Goal: Task Accomplishment & Management: Use online tool/utility

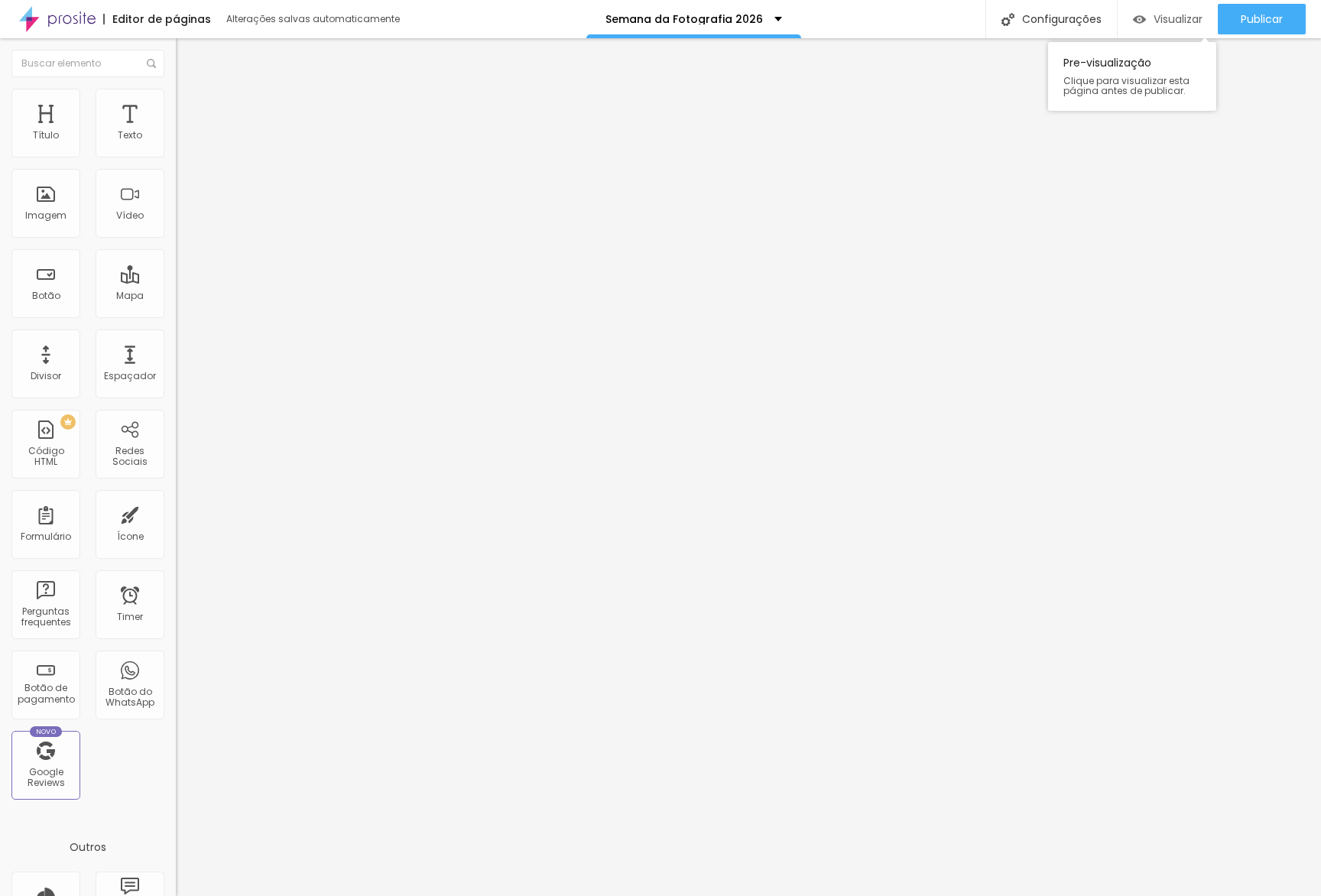
click at [1184, 17] on span "Visualizar" at bounding box center [1177, 19] width 49 height 12
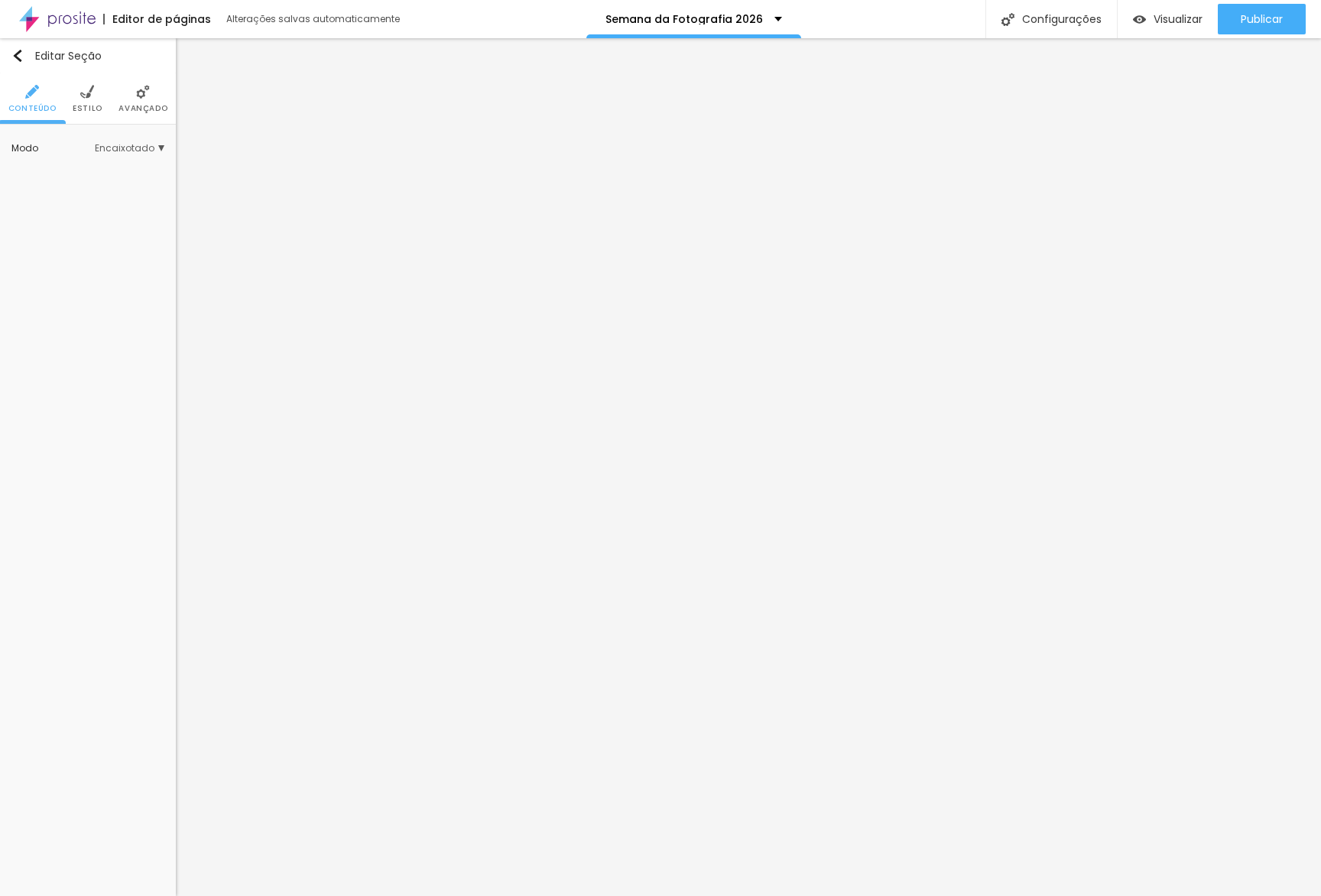
click at [140, 160] on div "Modo Encaixotado Encaixotado Completo" at bounding box center [88, 148] width 176 height 47
click at [82, 108] on span "Estilo" at bounding box center [87, 108] width 30 height 7
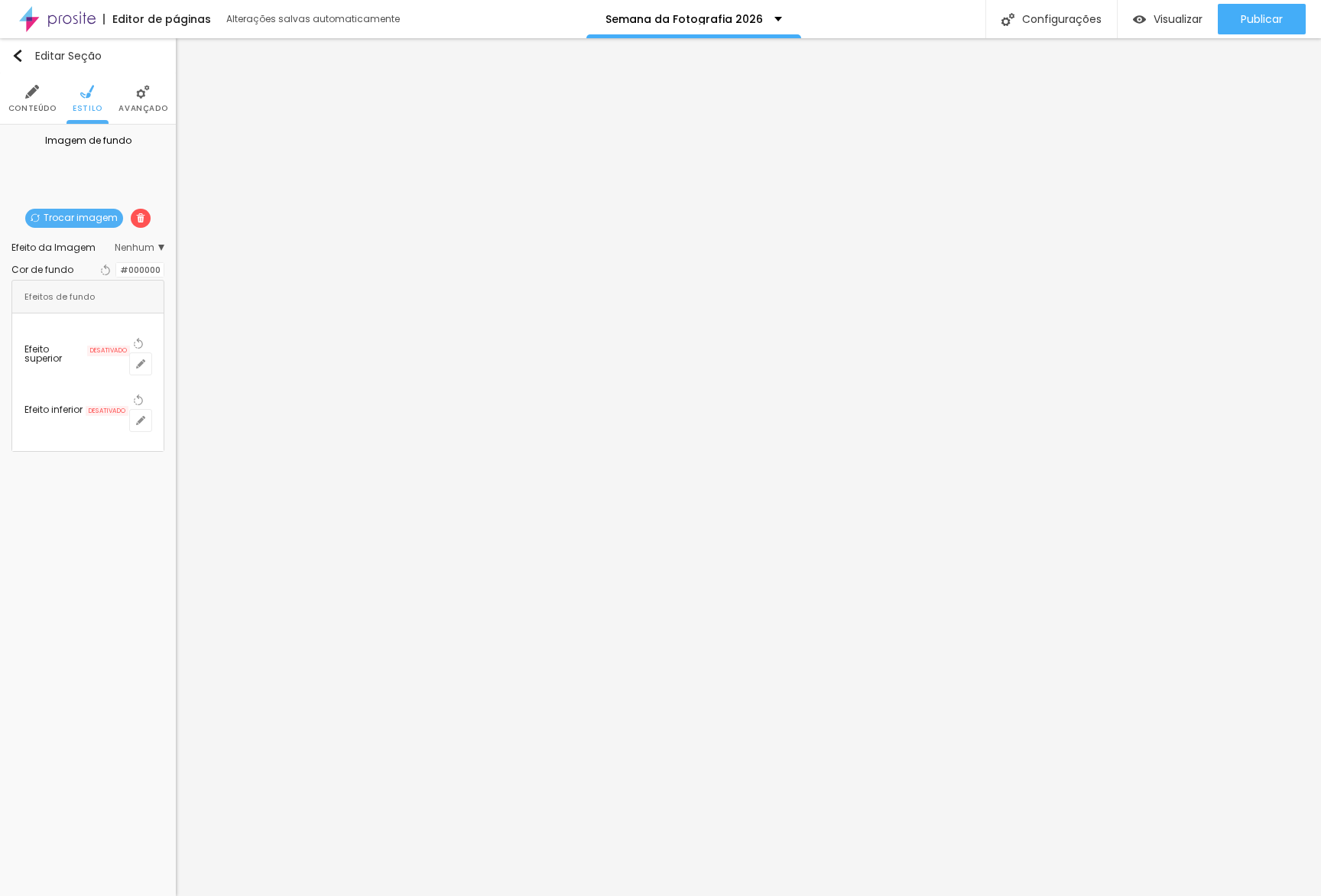
click at [146, 248] on span "Nenhum" at bounding box center [139, 247] width 50 height 9
click at [135, 286] on span "Parallax" at bounding box center [110, 290] width 104 height 9
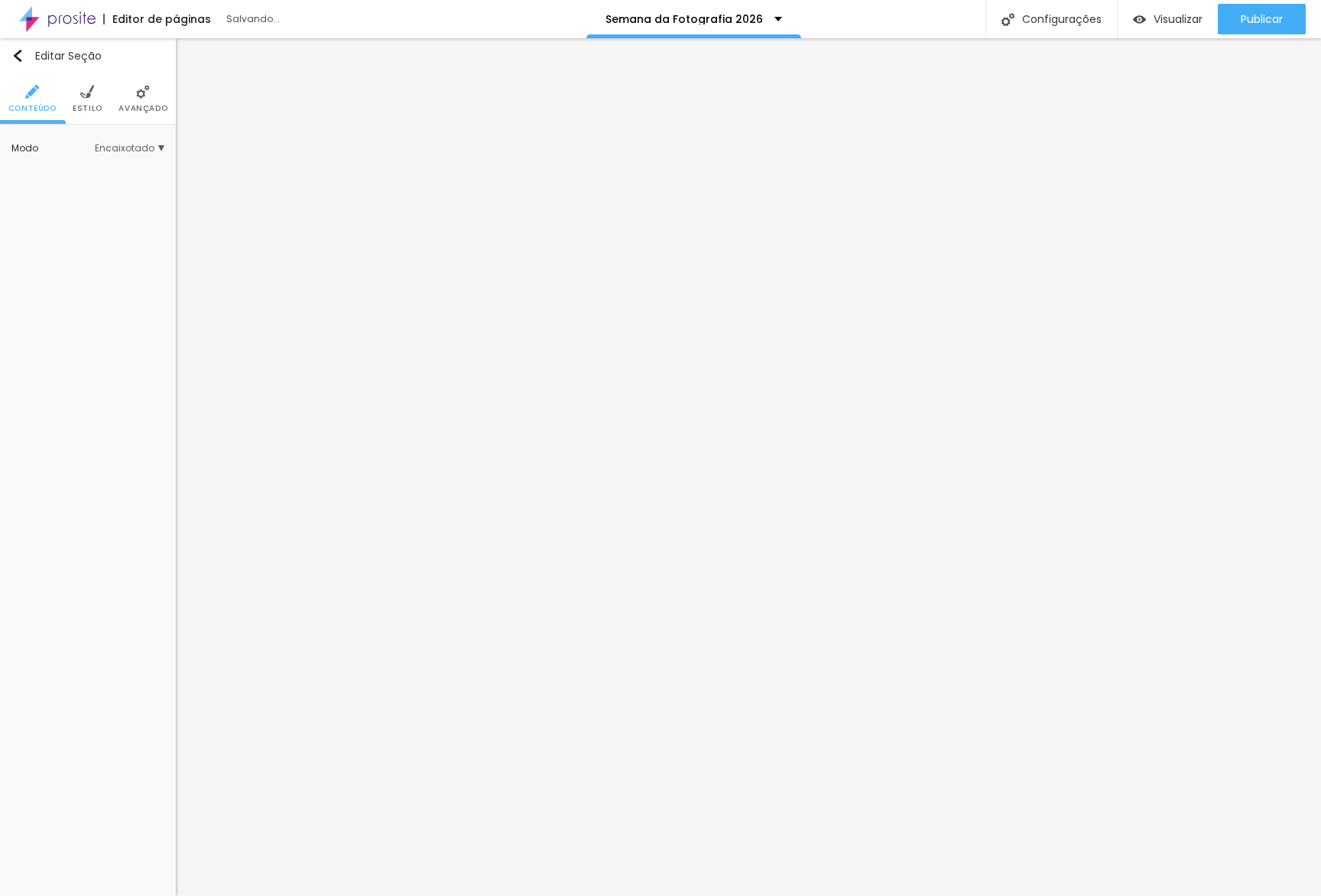
click at [93, 106] on span "Estilo" at bounding box center [87, 108] width 30 height 7
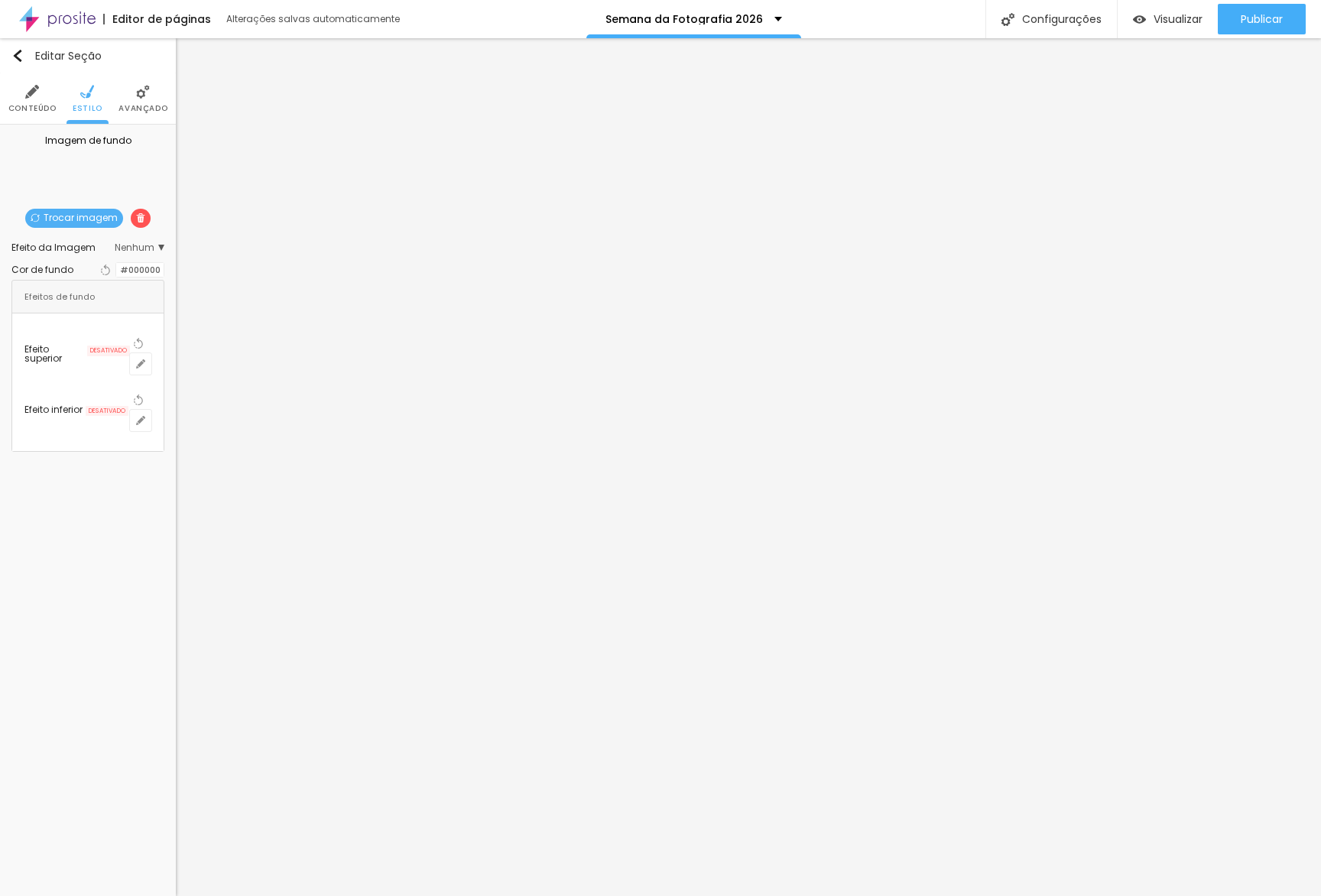
click at [80, 223] on span "Trocar imagem" at bounding box center [74, 218] width 98 height 19
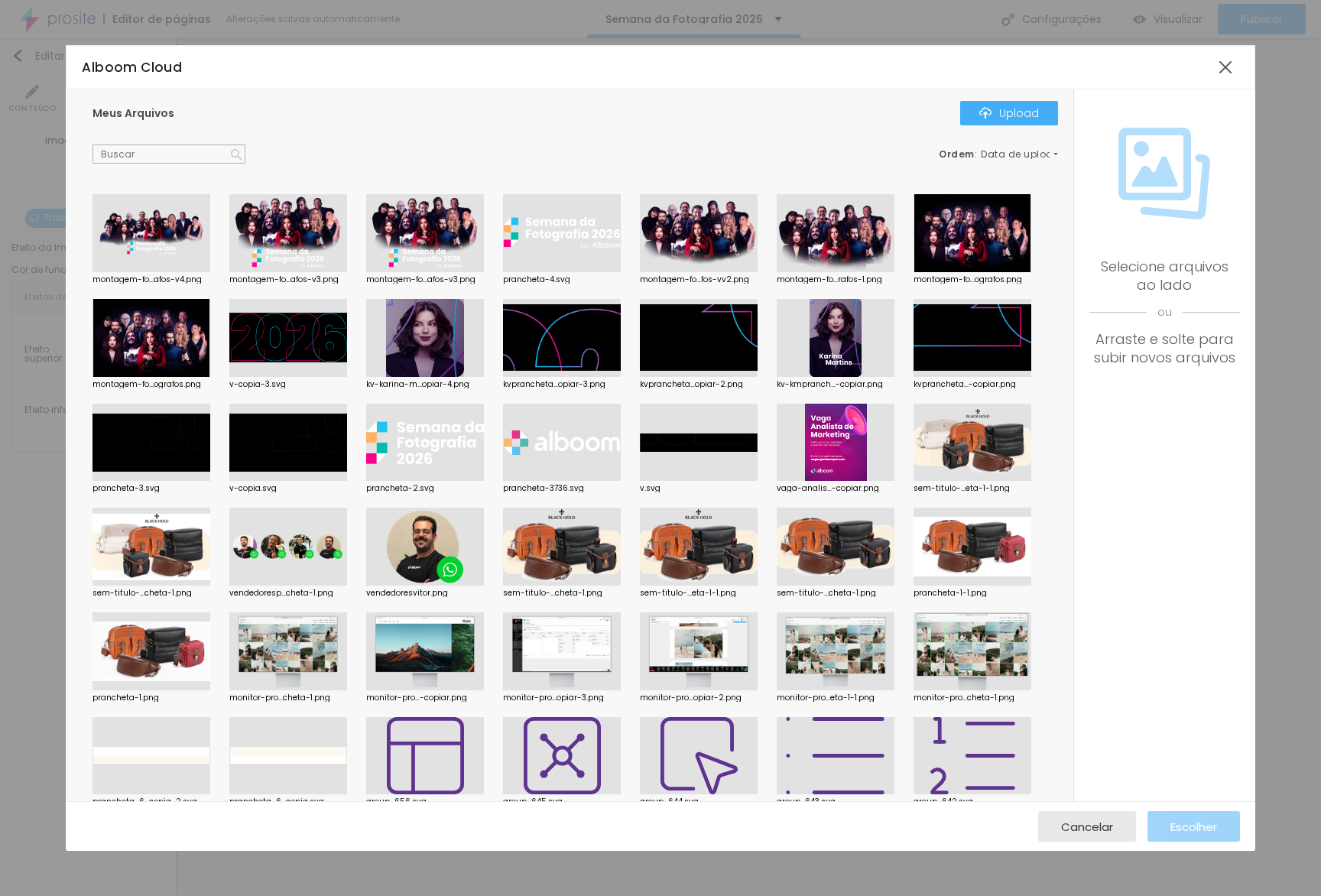
click at [311, 345] on div at bounding box center [288, 338] width 118 height 78
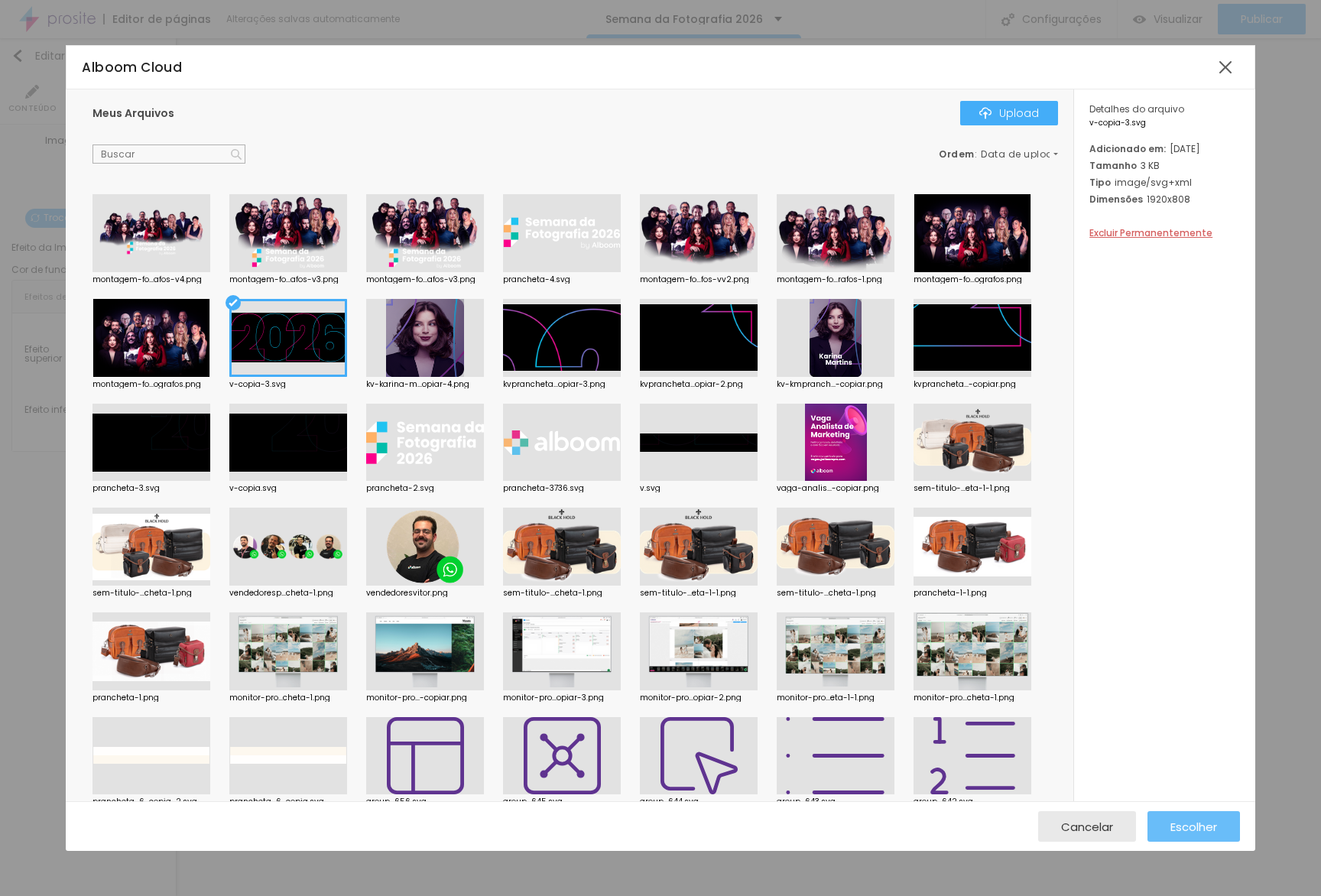
click at [1187, 825] on span "Escolher" at bounding box center [1193, 827] width 46 height 13
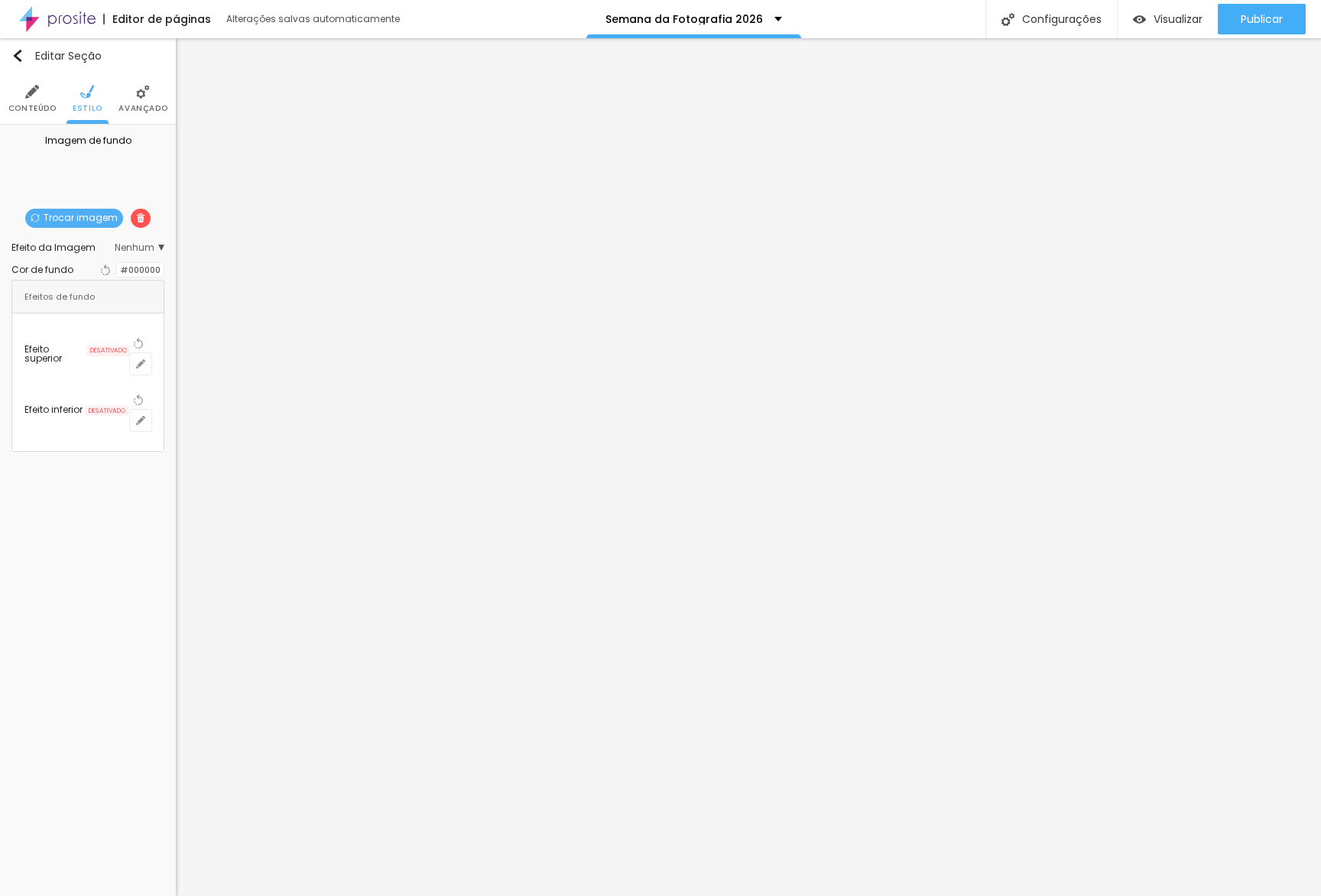
click at [136, 247] on span "Nenhum" at bounding box center [139, 247] width 50 height 9
click at [117, 295] on div "Parallax" at bounding box center [100, 291] width 130 height 20
click at [116, 326] on div at bounding box center [116, 319] width 0 height 14
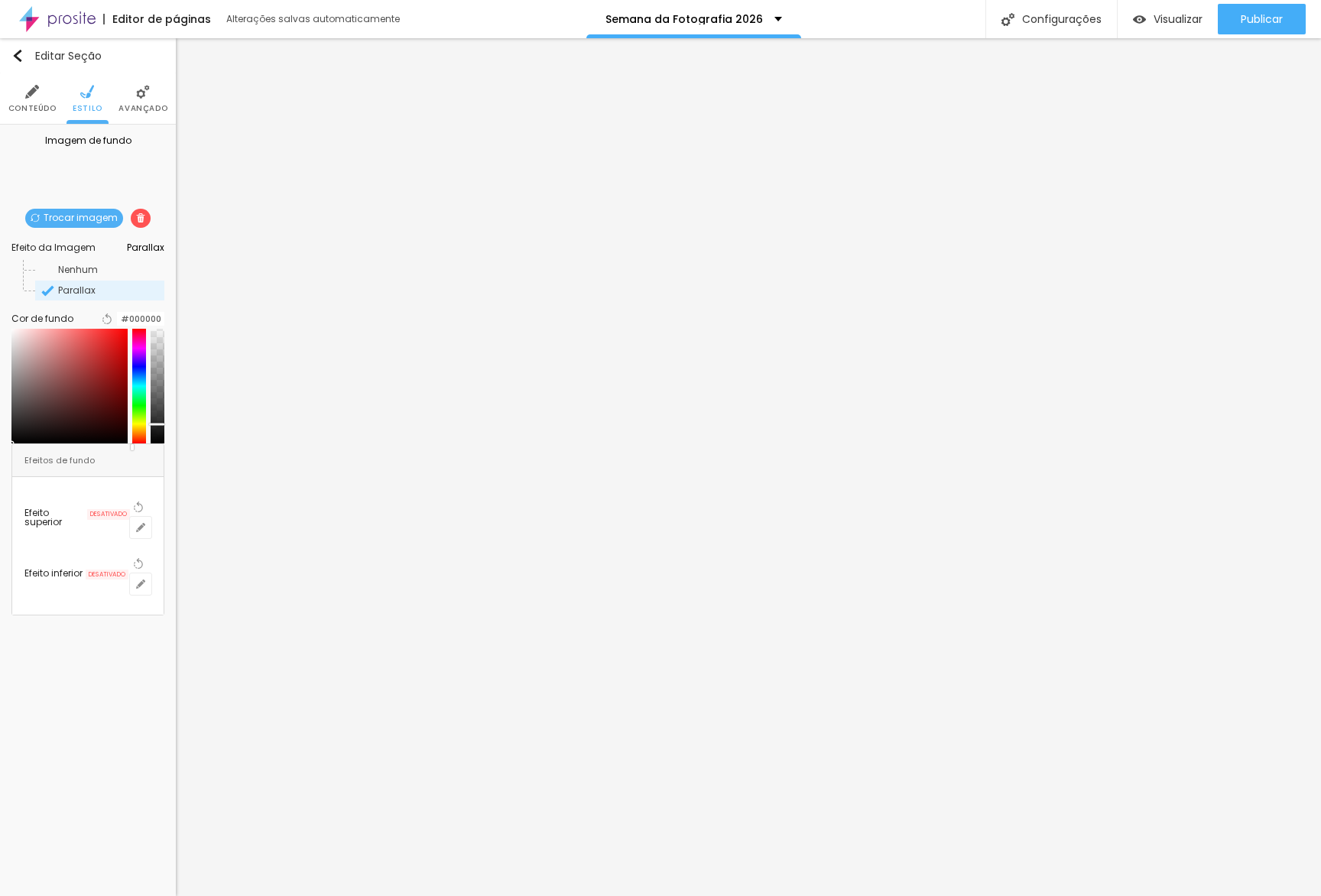
drag, startPoint x: 157, startPoint y: 456, endPoint x: 158, endPoint y: 441, distance: 15.0
click at [158, 441] on div at bounding box center [157, 386] width 14 height 115
click at [1155, 14] on span "Visualizar" at bounding box center [1177, 19] width 49 height 12
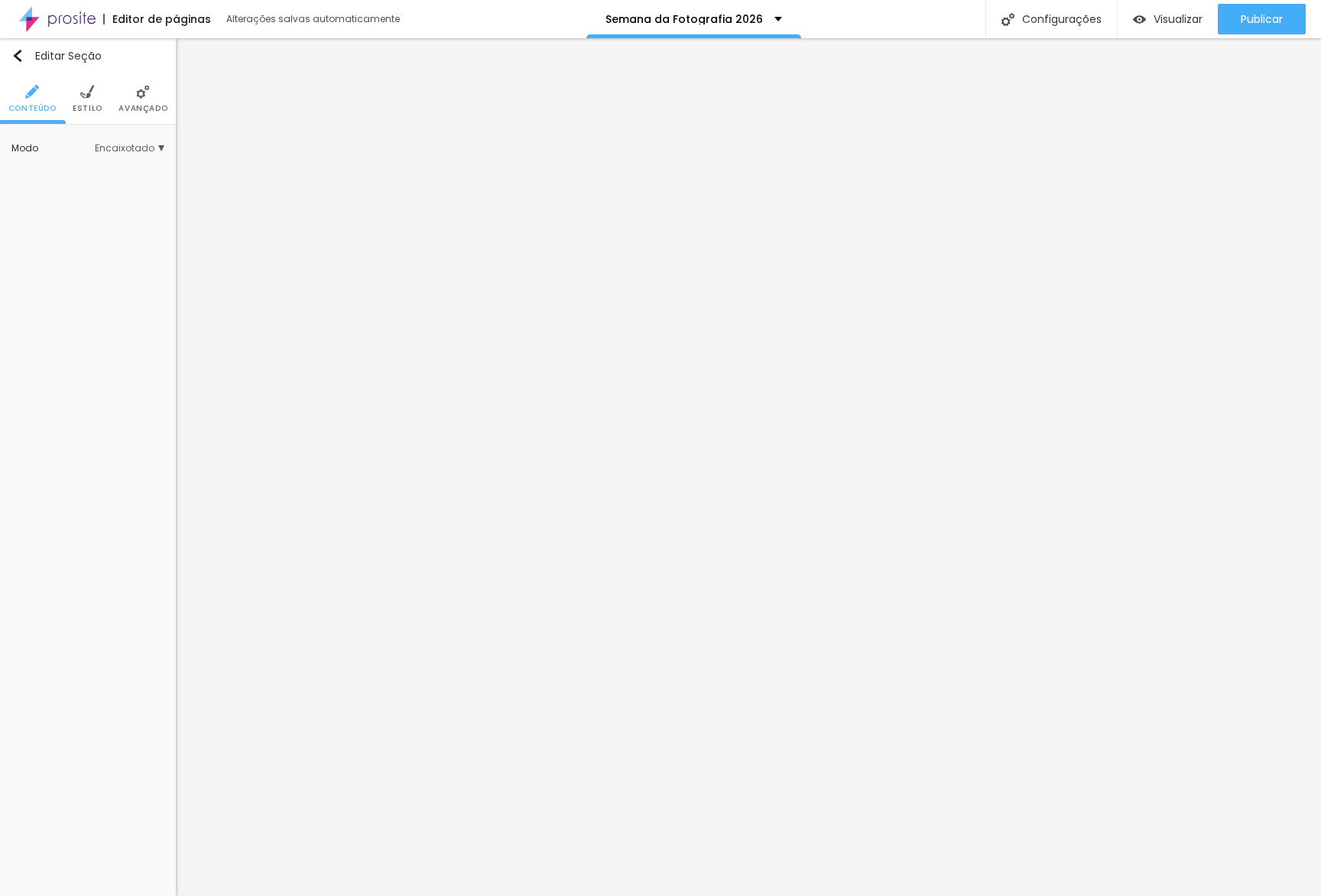
click at [76, 110] on span "Estilo" at bounding box center [87, 108] width 30 height 7
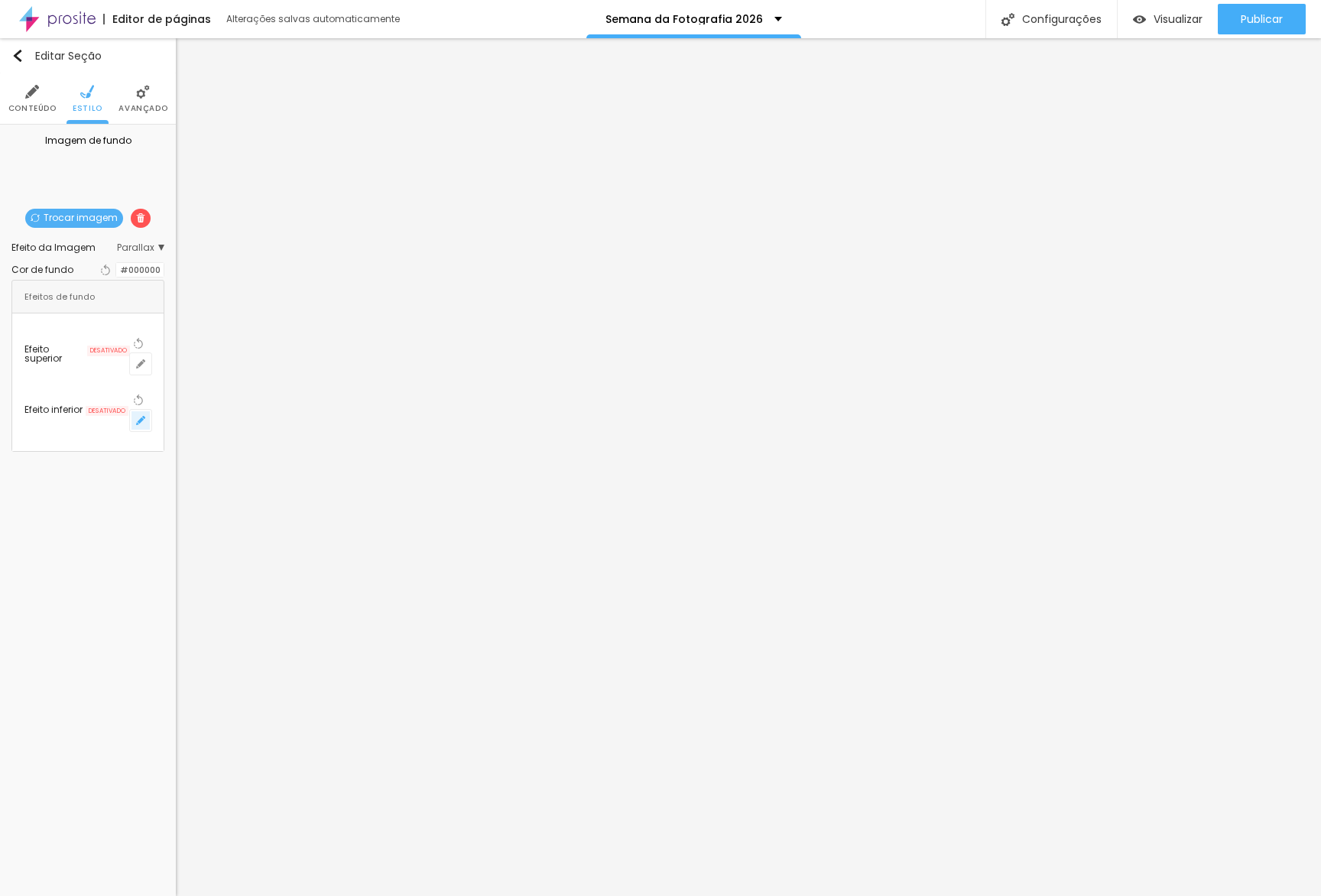
click at [151, 409] on button "button" at bounding box center [141, 420] width 22 height 22
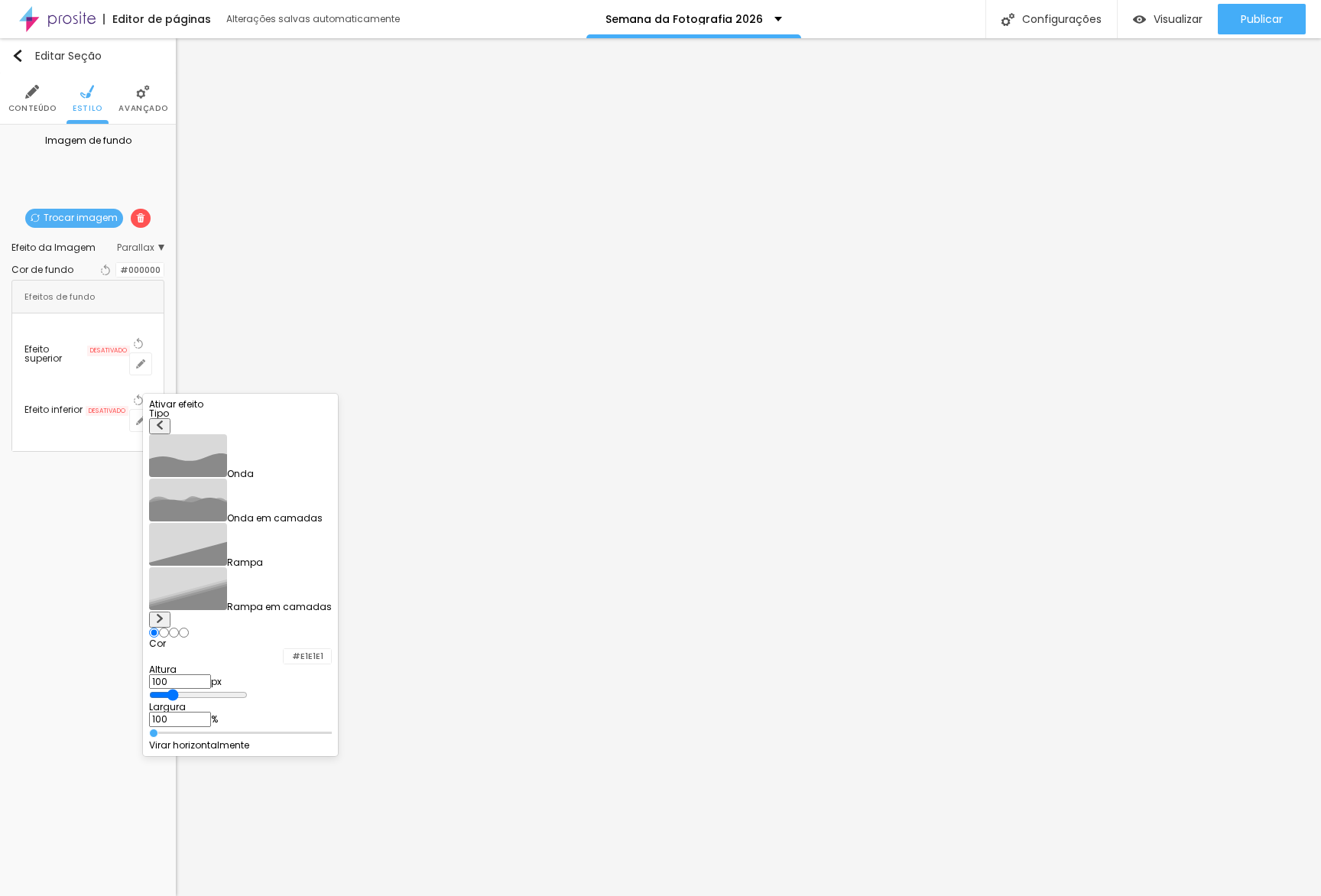
click at [318, 409] on div at bounding box center [241, 409] width 183 height 0
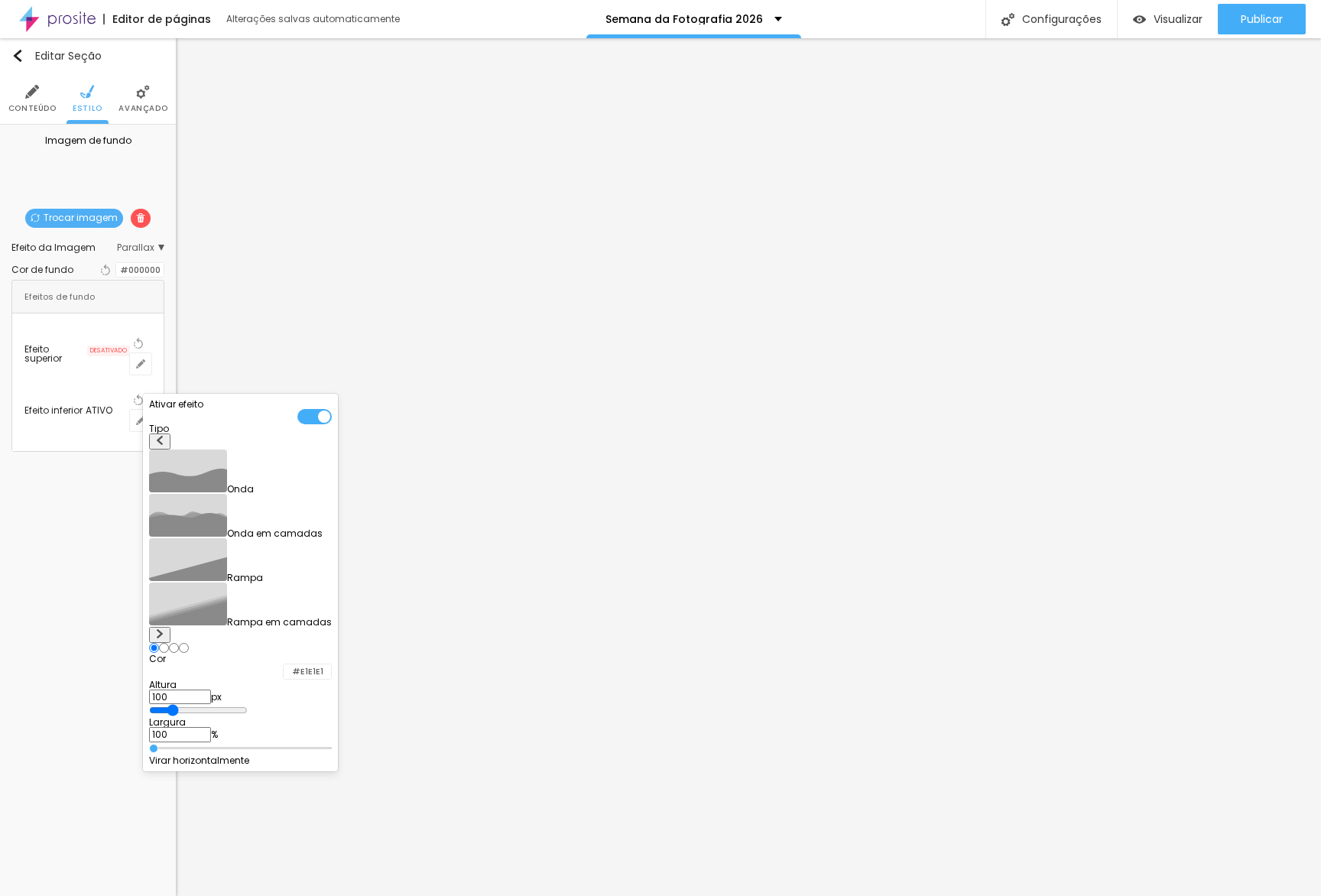
click at [284, 664] on div at bounding box center [284, 671] width 0 height 14
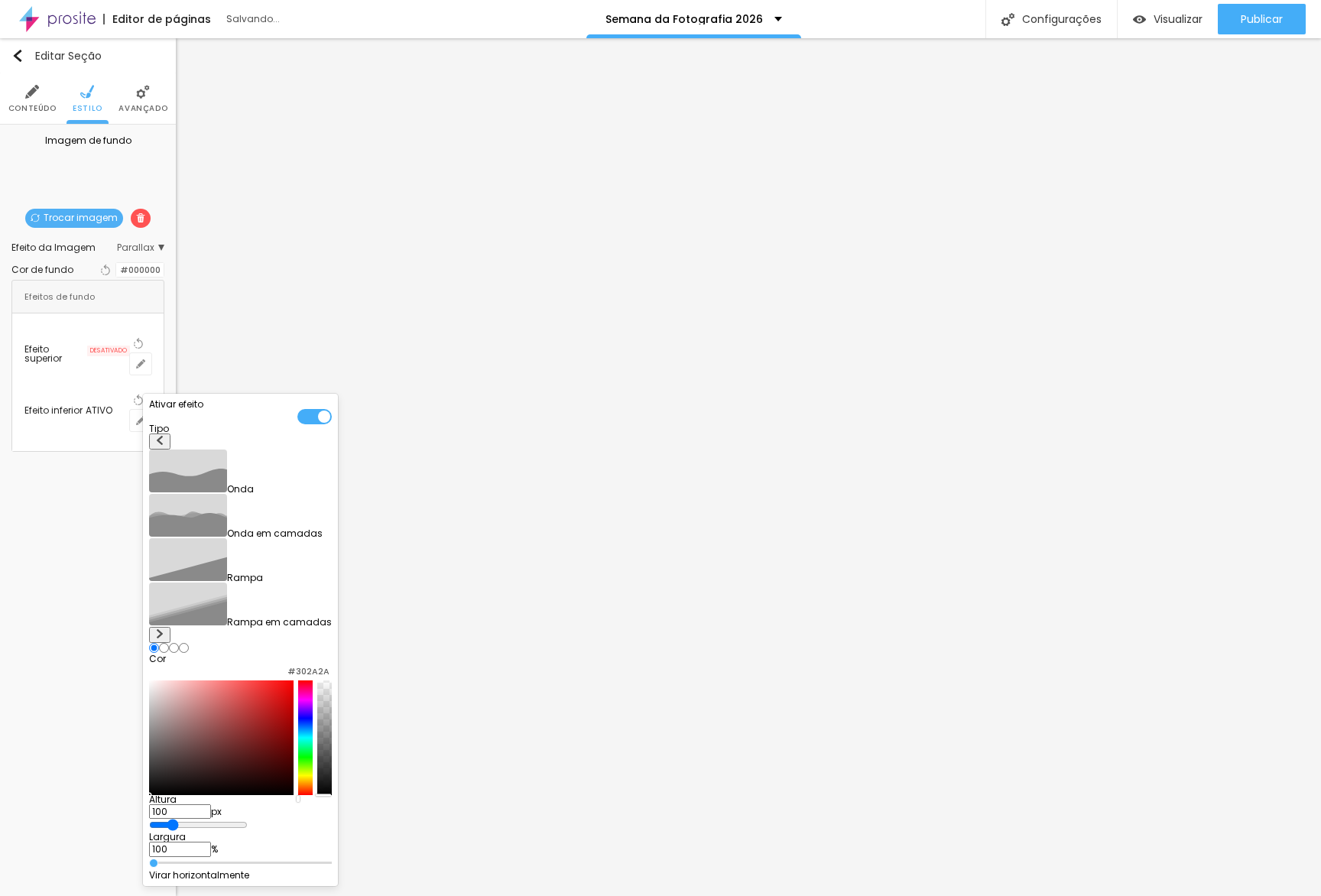
type input "#000000"
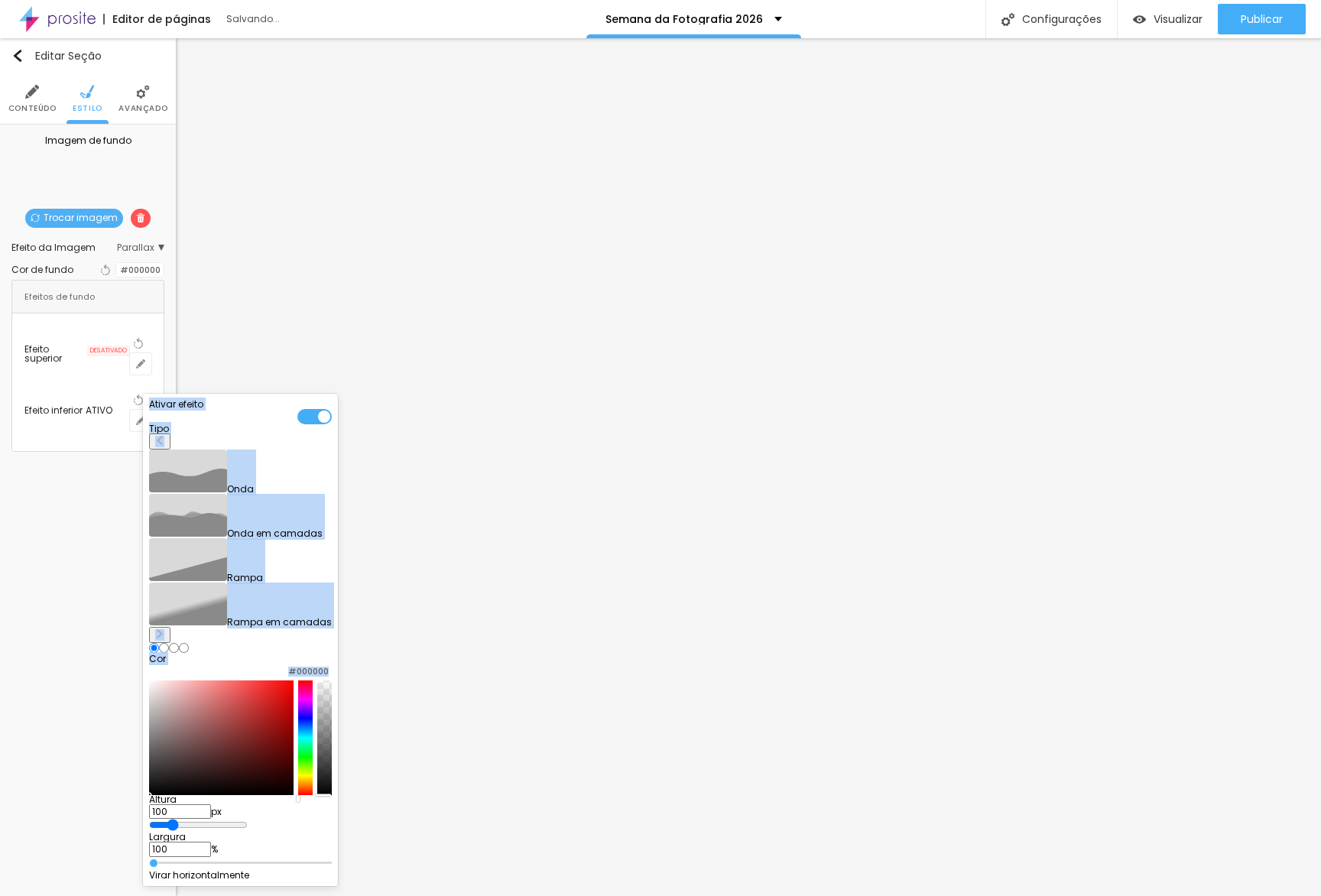
drag, startPoint x: 235, startPoint y: 625, endPoint x: 154, endPoint y: 726, distance: 129.5
click at [158, 743] on body "Editor de páginas Salvando... Semana da Fotografia 2026 Configurações Configura…" at bounding box center [660, 448] width 1321 height 896
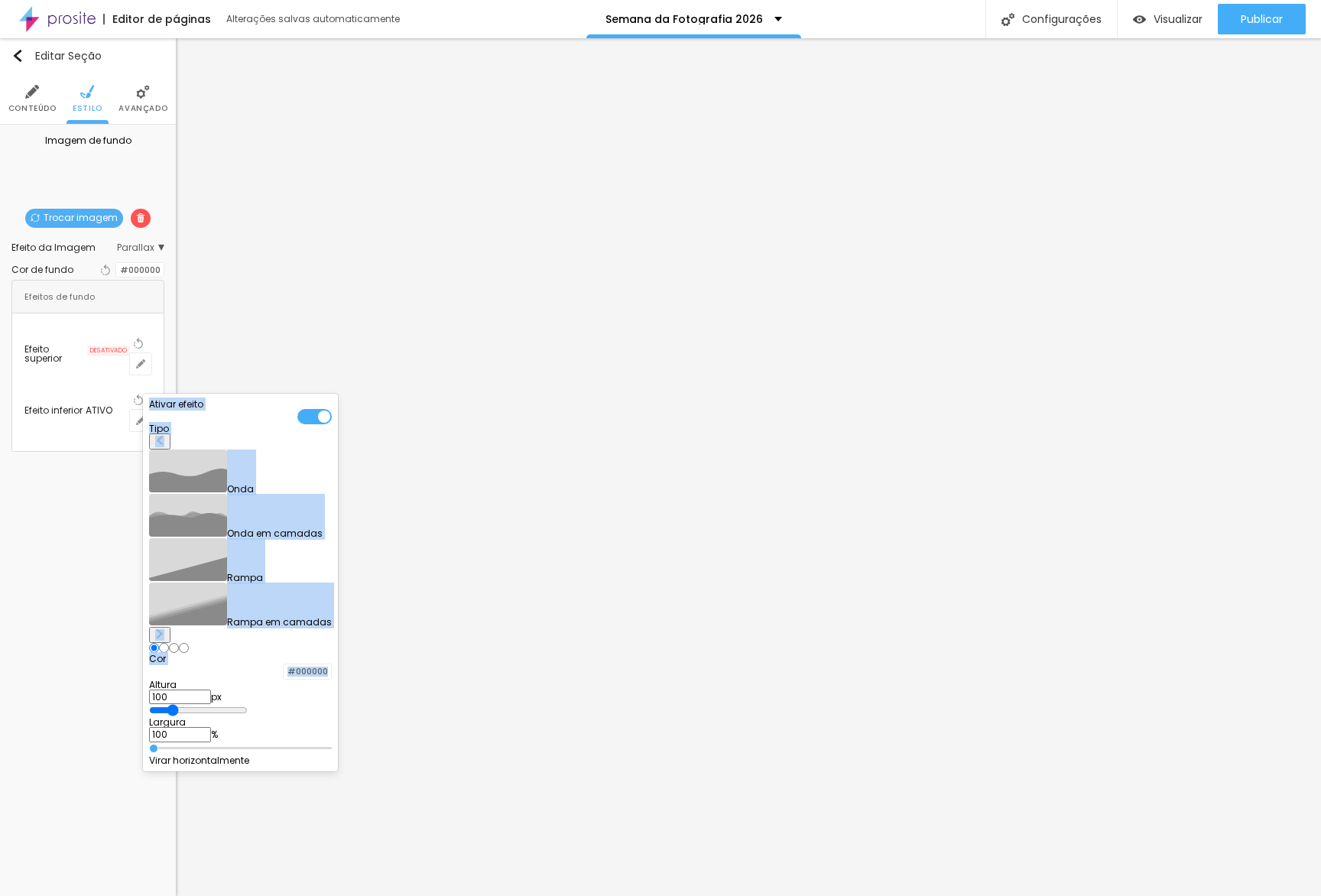
click at [256, 803] on div at bounding box center [660, 448] width 1321 height 896
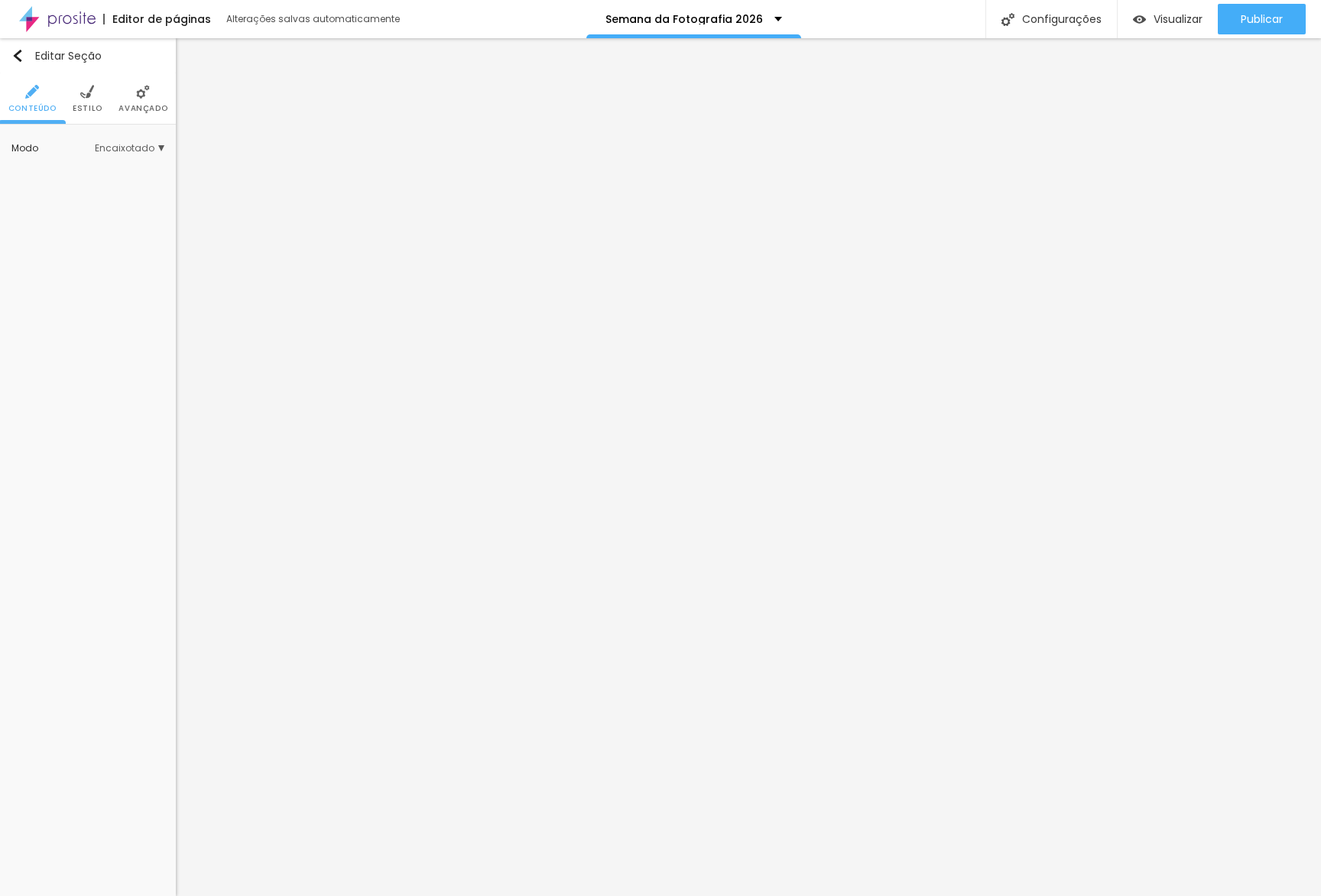
click at [102, 120] on li "Estilo" at bounding box center [87, 98] width 30 height 51
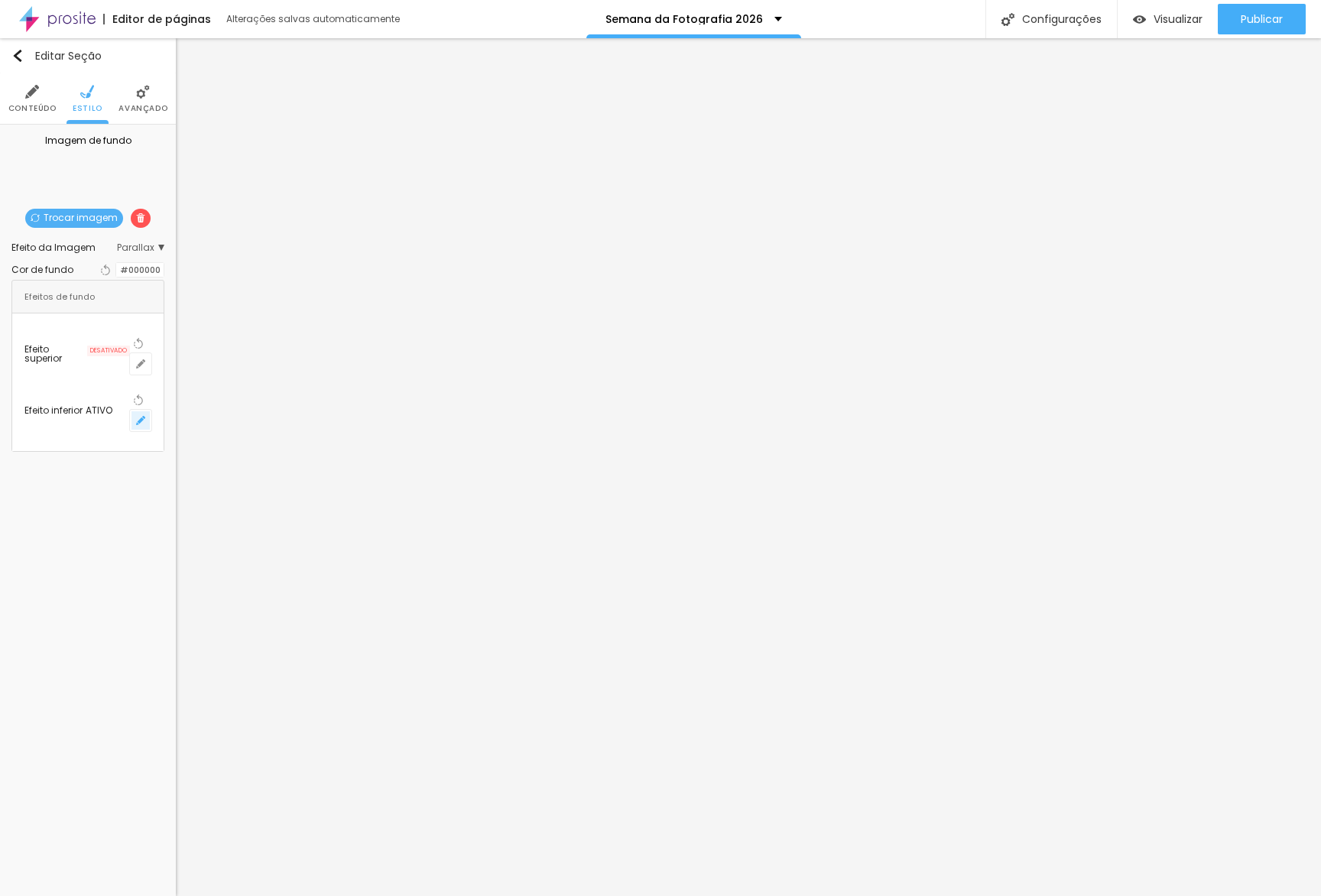
click at [151, 409] on button "button" at bounding box center [141, 420] width 22 height 22
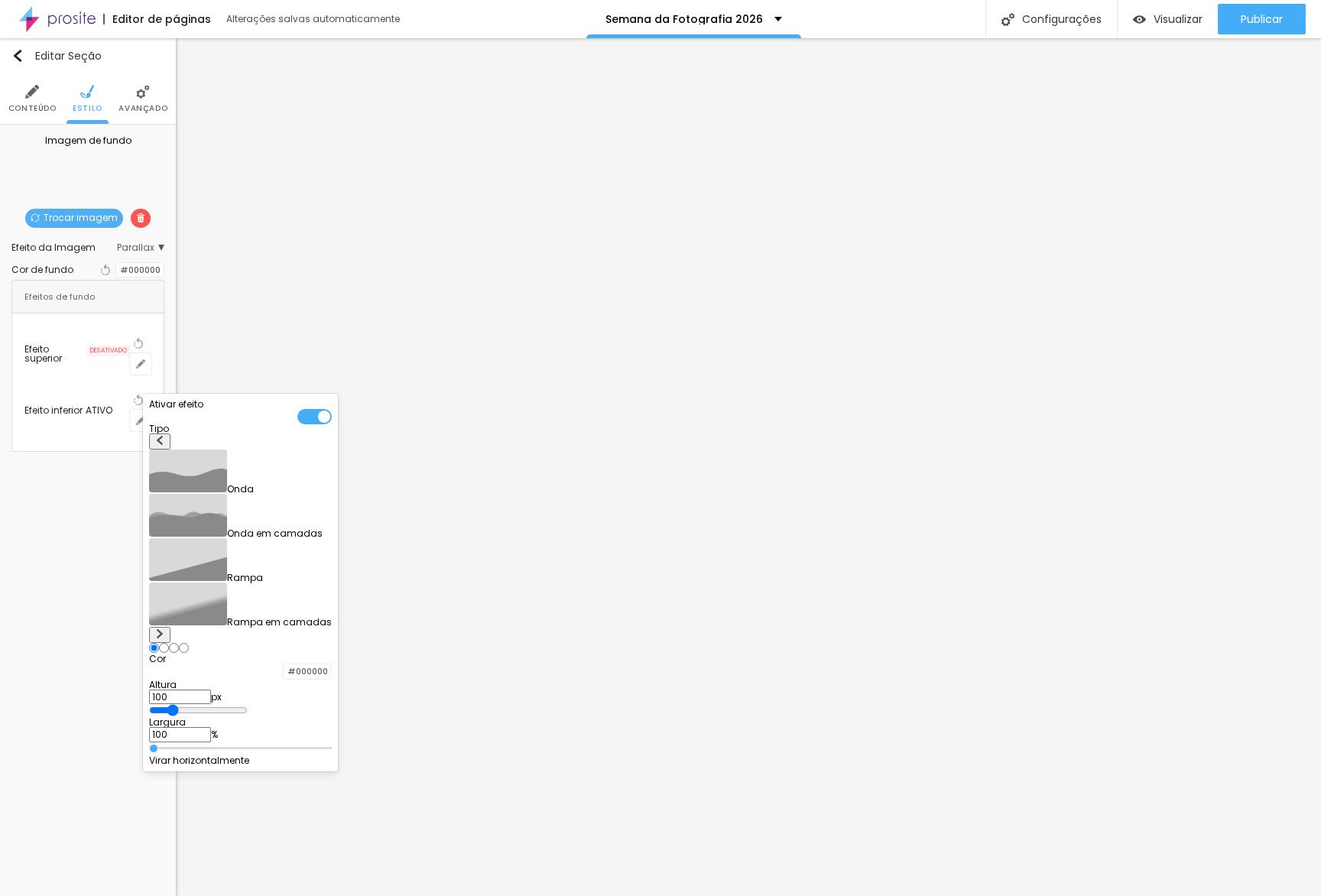
type input "95"
type input "100"
type input "125"
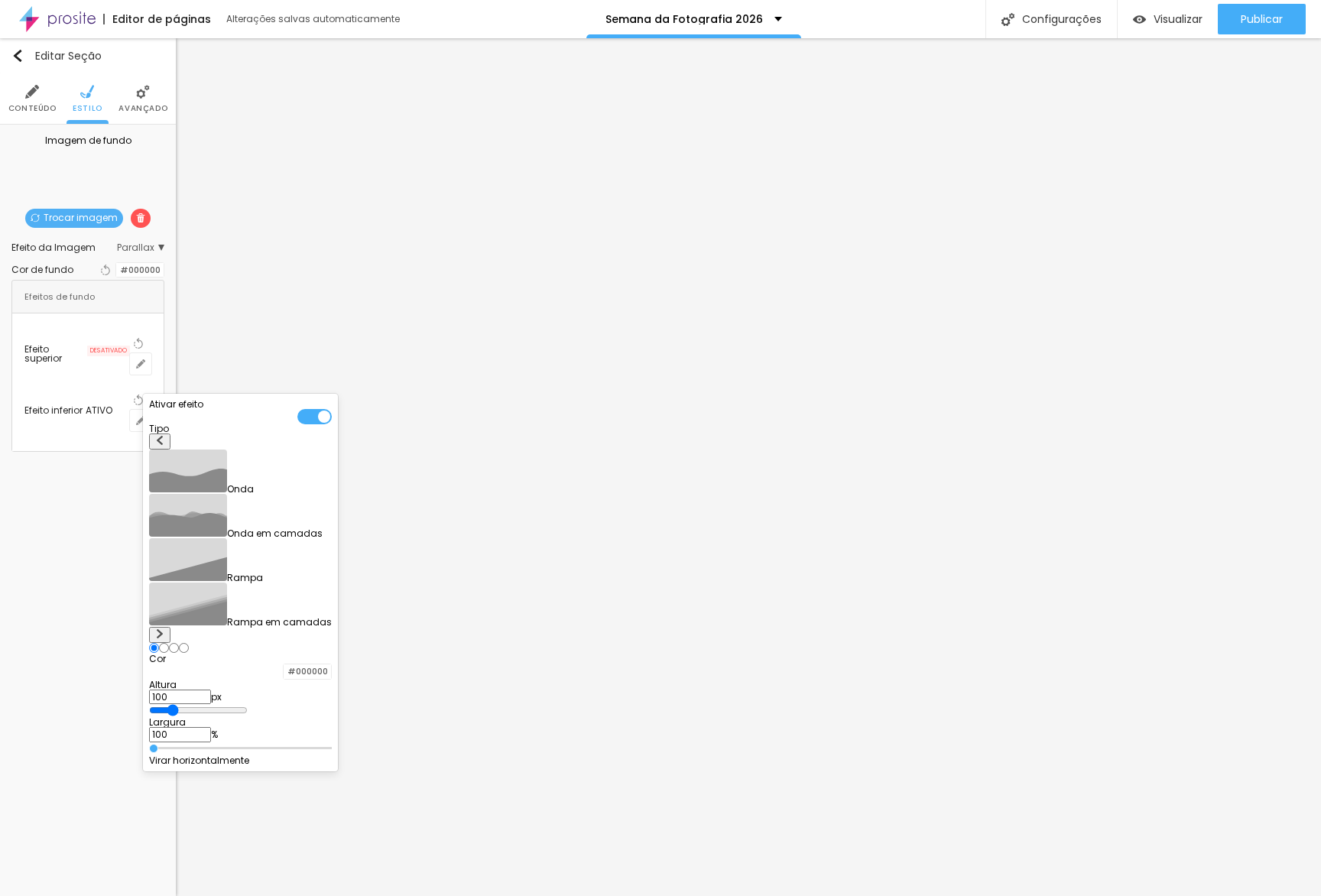
type input "125"
type input "150"
type input "200"
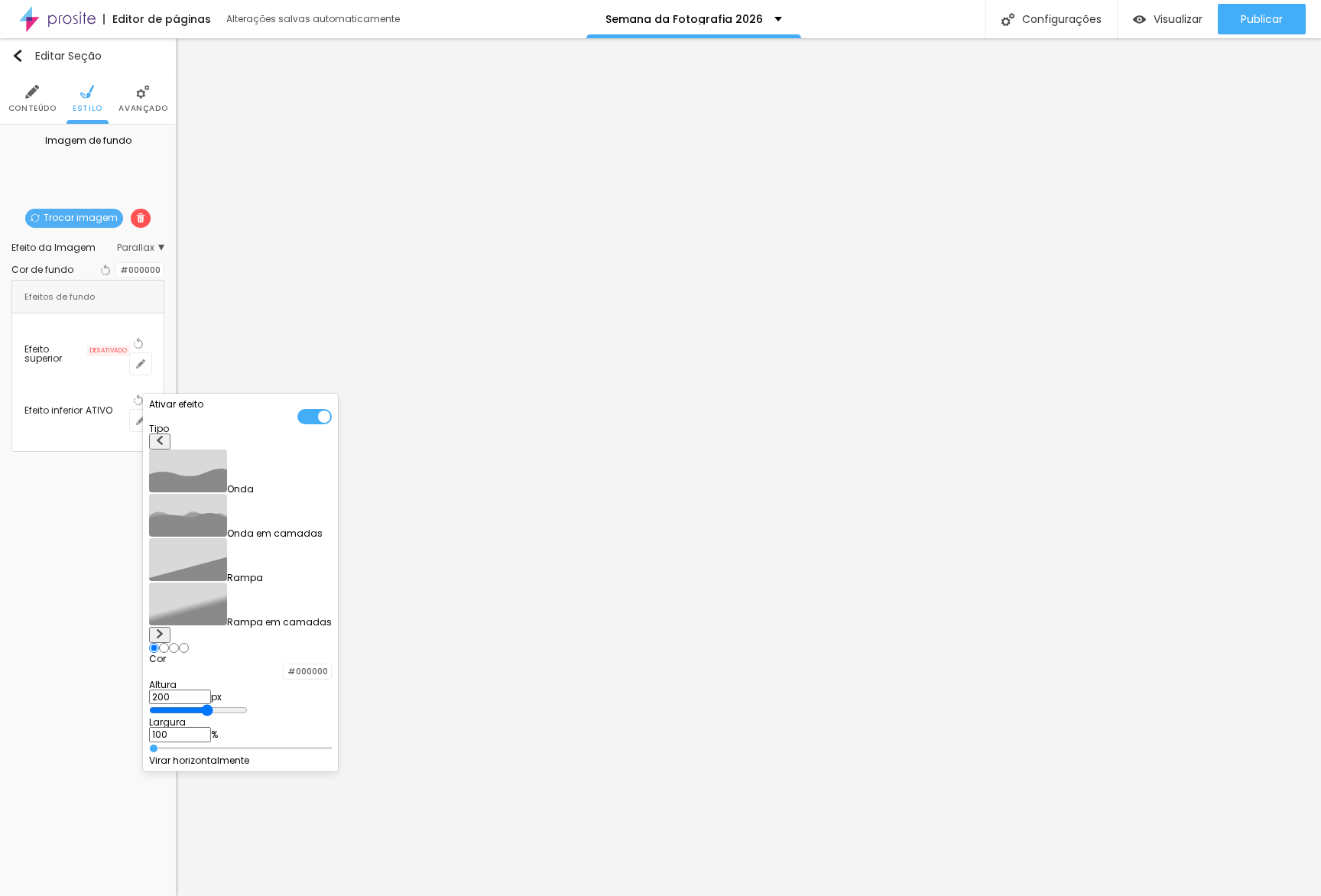
type input "230"
type input "295"
type input "300"
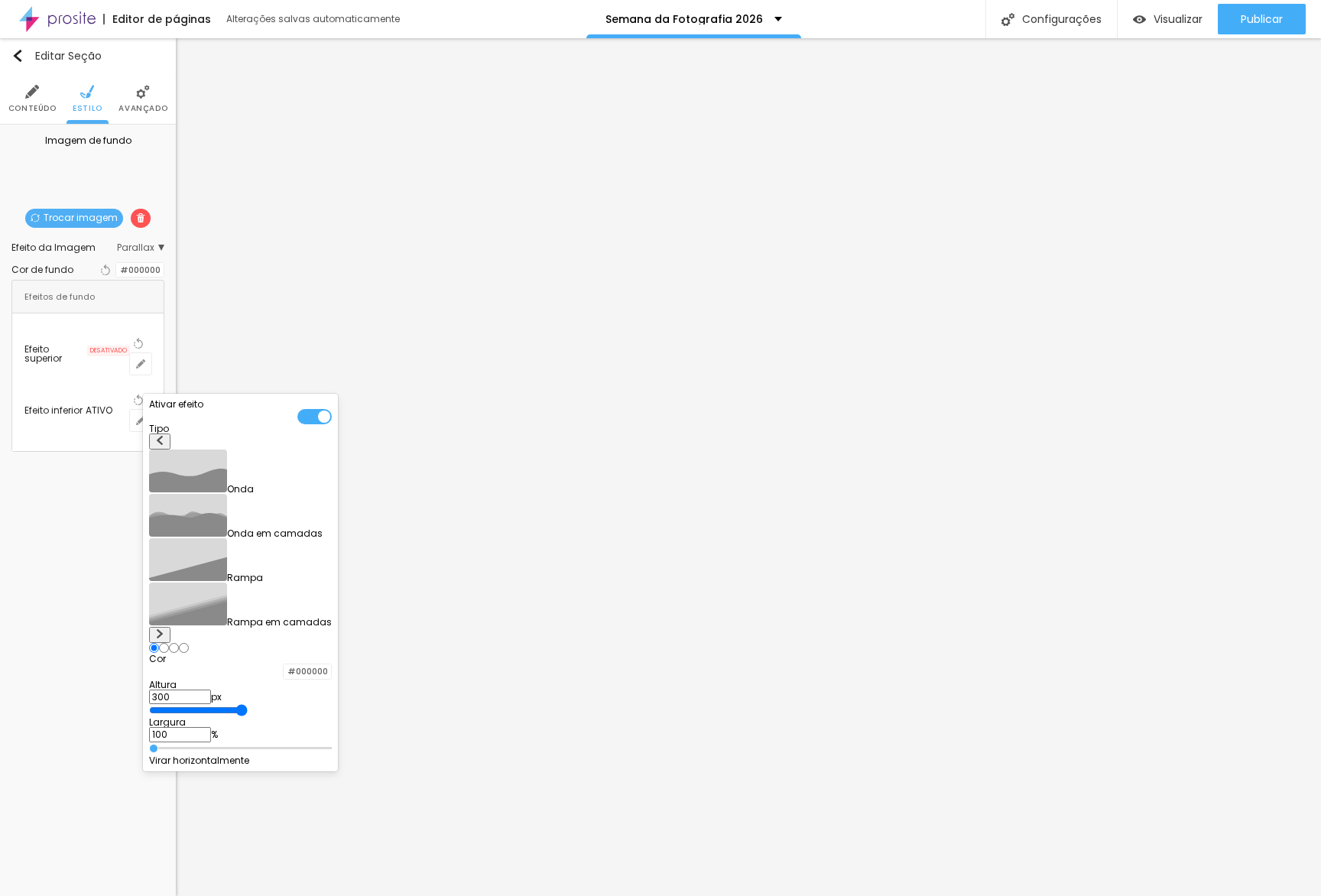
drag, startPoint x: 196, startPoint y: 585, endPoint x: 541, endPoint y: 581, distance: 345.0
type input "300"
click at [247, 704] on input "range" at bounding box center [198, 710] width 99 height 12
click at [345, 280] on div at bounding box center [660, 448] width 1321 height 896
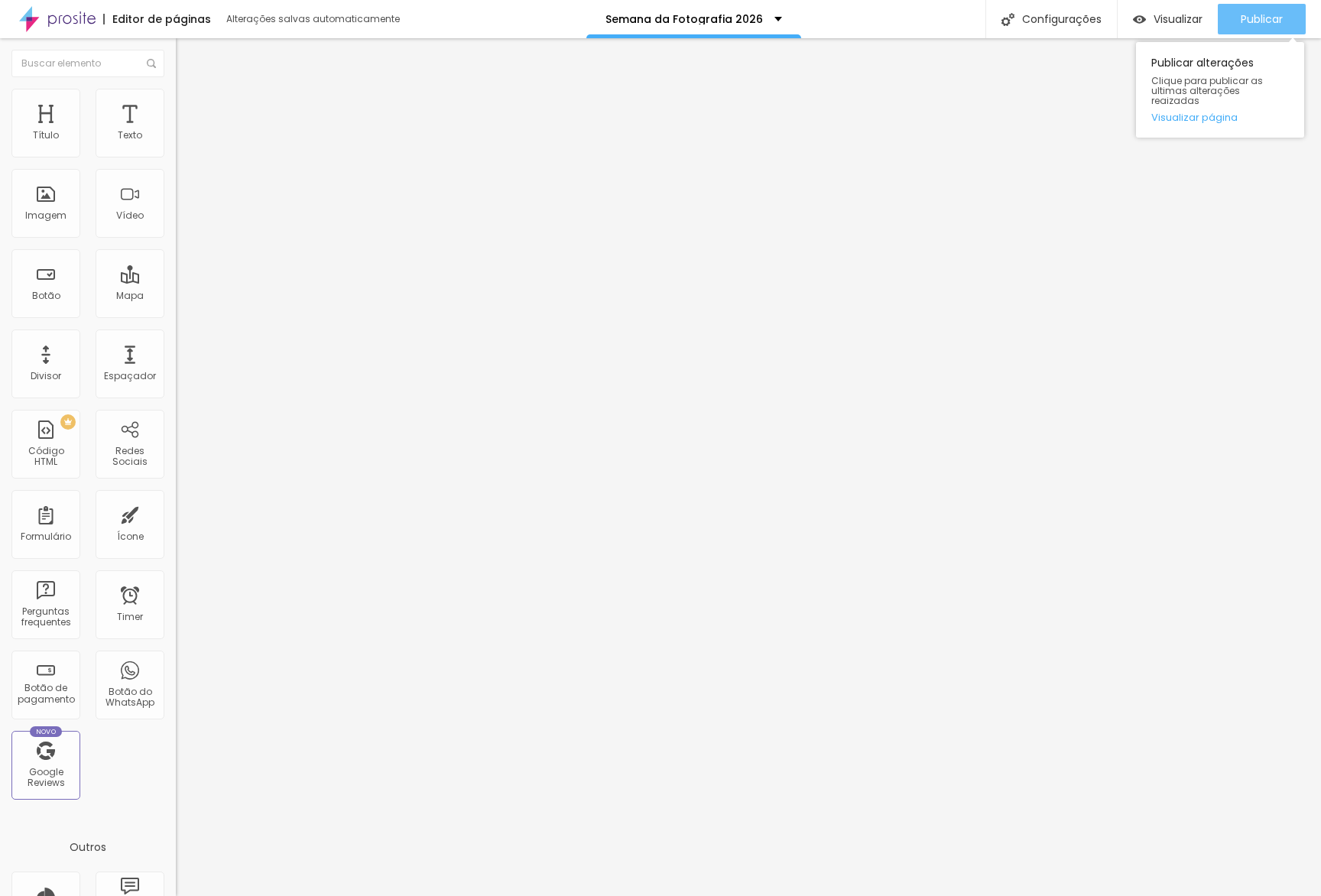
click at [1235, 14] on button "Publicar" at bounding box center [1262, 19] width 88 height 31
click at [1209, 112] on link "Visualizar página" at bounding box center [1220, 117] width 138 height 10
click at [176, 101] on li "Estilo" at bounding box center [264, 96] width 176 height 15
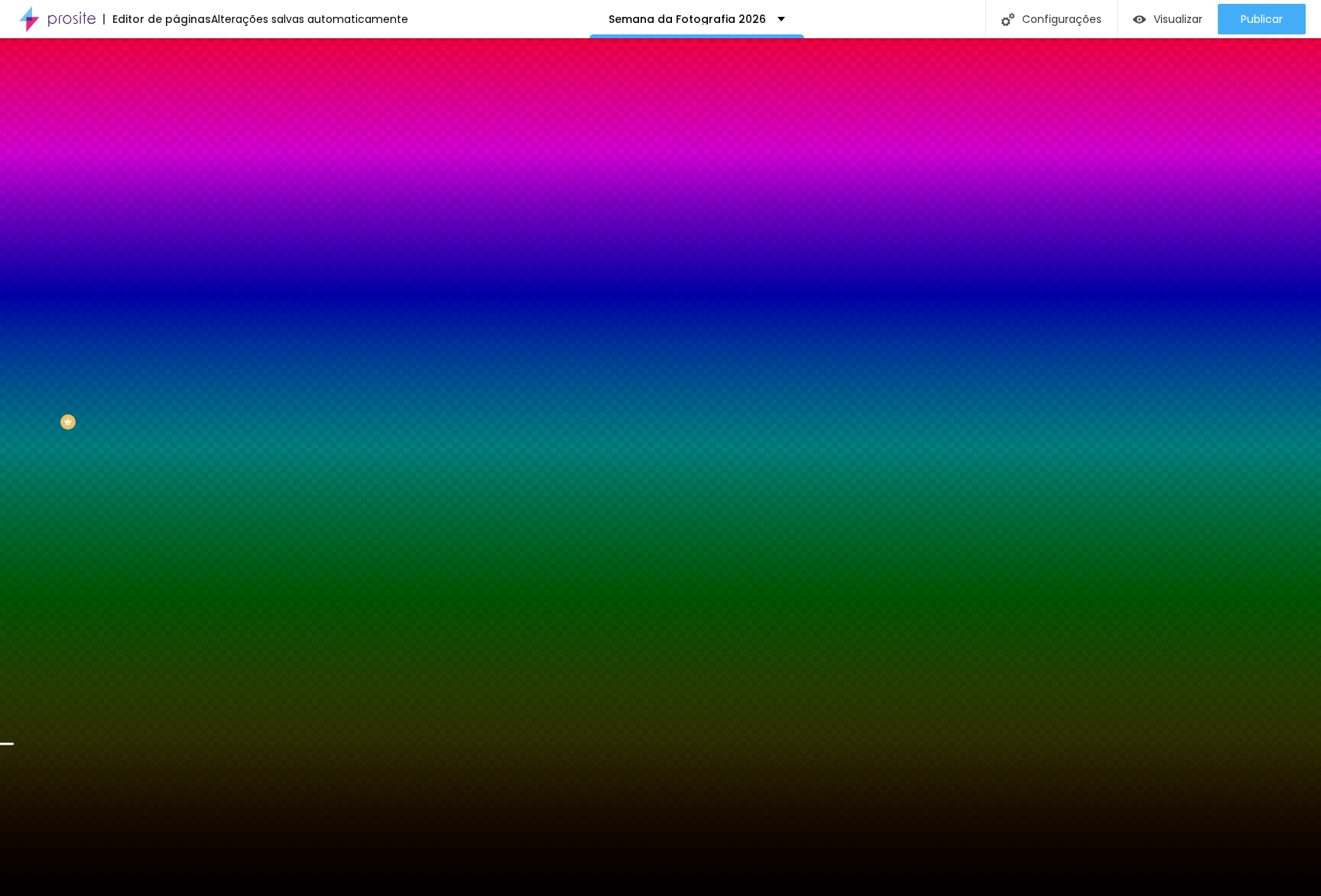
click at [259, 138] on img at bounding box center [263, 133] width 9 height 9
click at [176, 208] on div at bounding box center [264, 208] width 176 height 0
type input "#000000"
drag, startPoint x: 83, startPoint y: 340, endPoint x: 4, endPoint y: 540, distance: 215.0
click at [176, 541] on div "Editar Seção Conteúdo Estilo Avançado Imagem de fundo Adicionar imagem Efeito d…" at bounding box center [264, 467] width 176 height 858
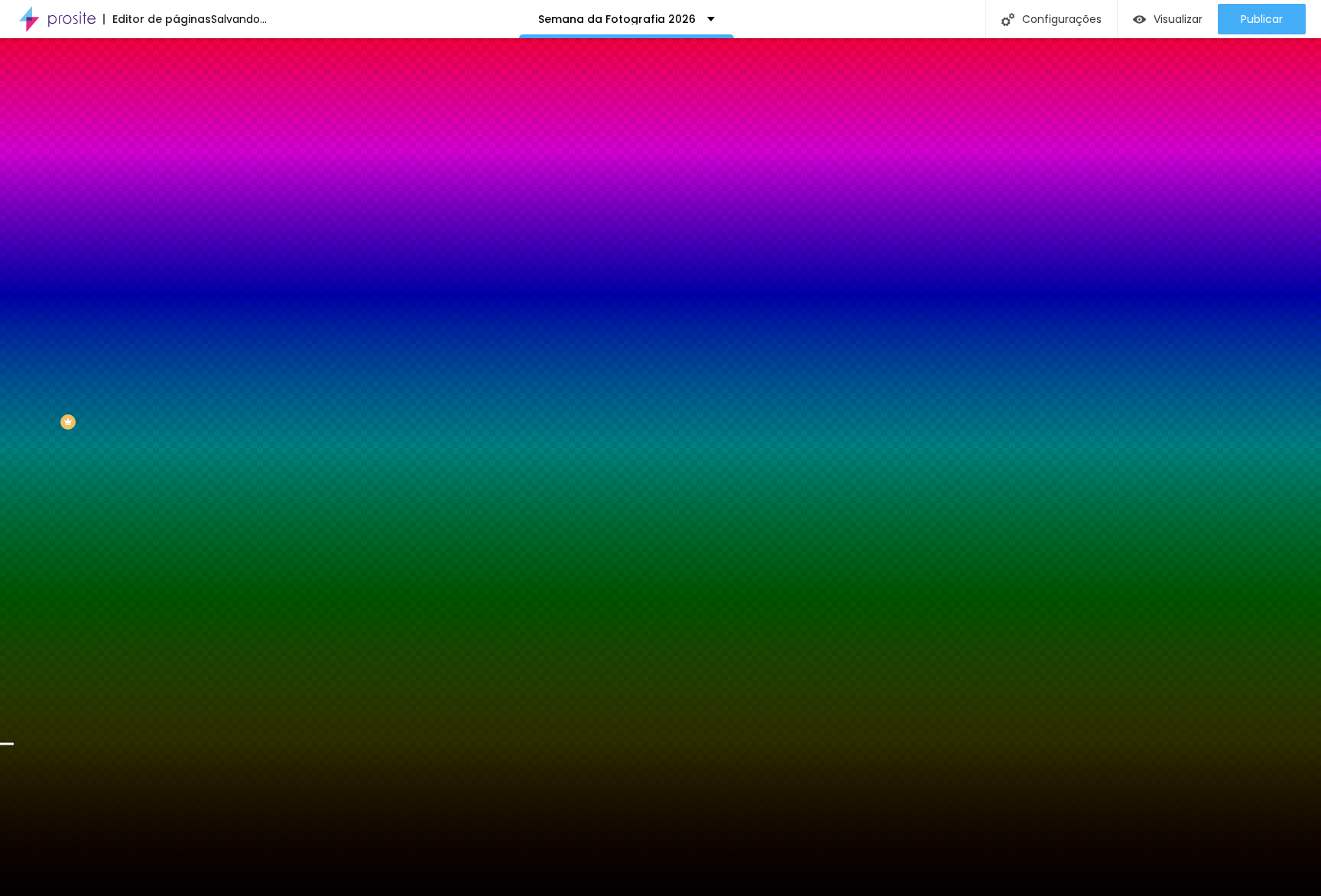
click at [176, 223] on div "#000000" at bounding box center [264, 215] width 176 height 15
click at [176, 208] on div at bounding box center [264, 208] width 176 height 0
drag, startPoint x: 170, startPoint y: 488, endPoint x: 174, endPoint y: 509, distance: 21.4
click at [176, 509] on div "Editar Seção Conteúdo Estilo Avançado Imagem de fundo Adicionar imagem Efeito d…" at bounding box center [264, 467] width 176 height 858
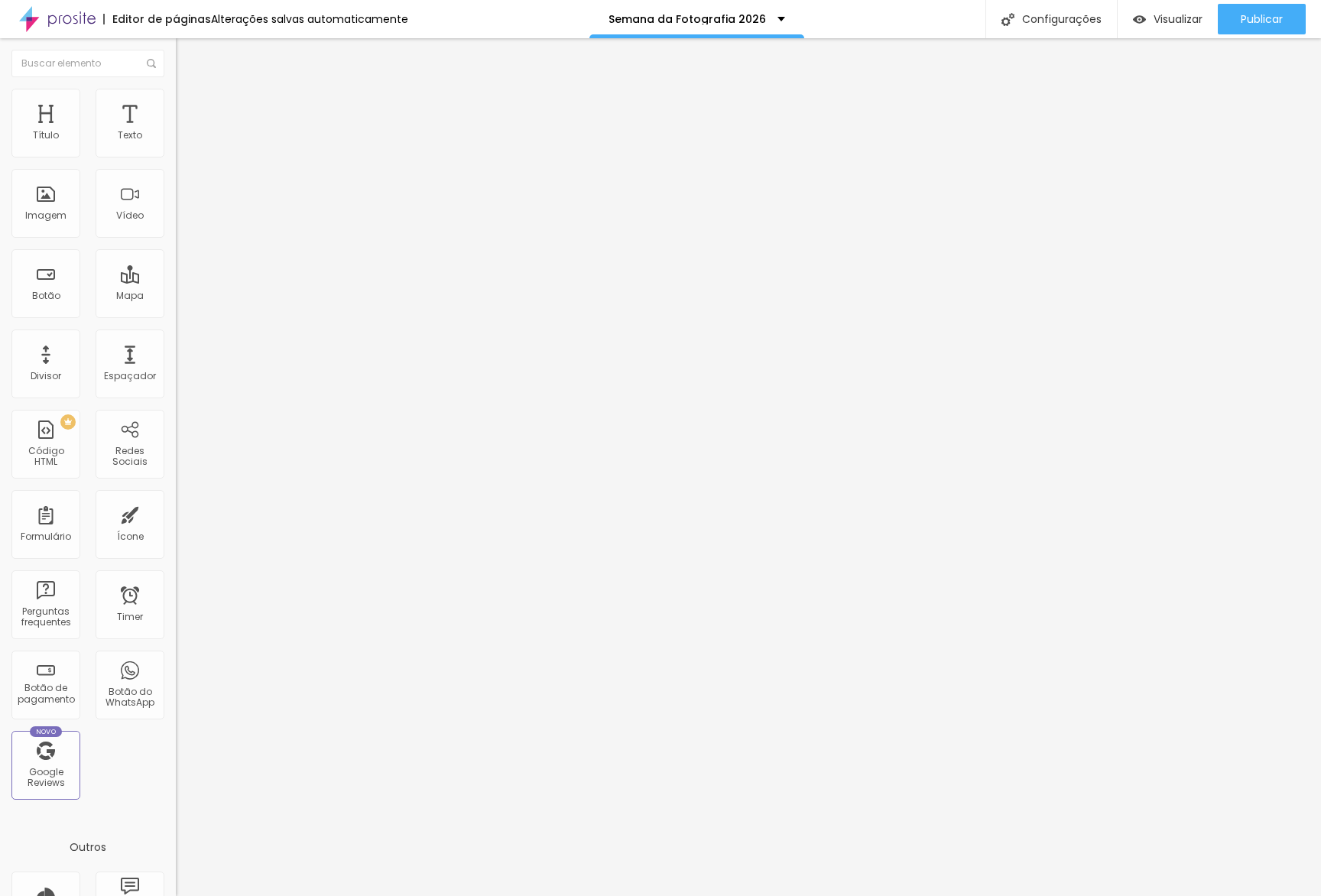
click at [189, 105] on span "Estilo" at bounding box center [201, 99] width 24 height 13
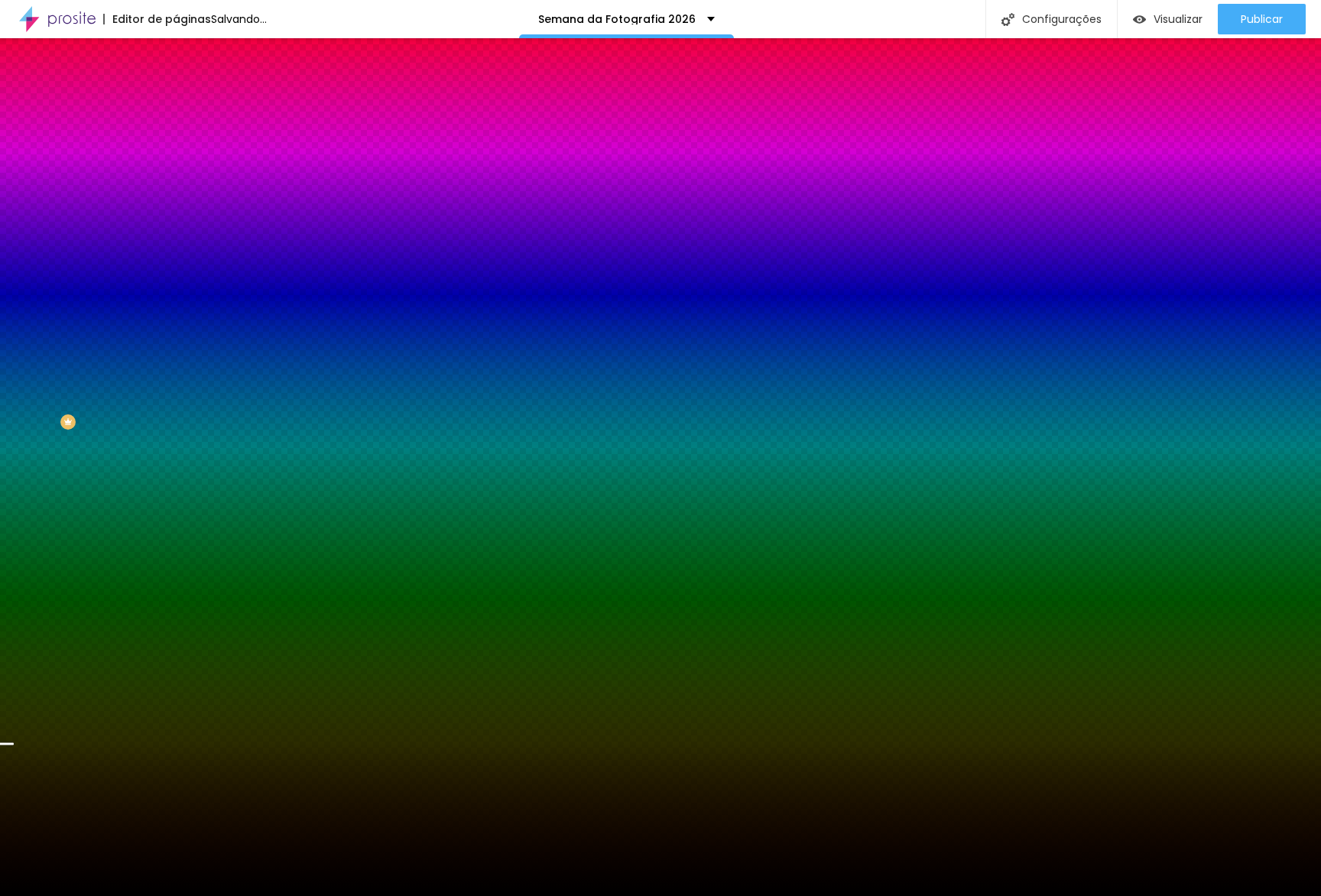
click at [176, 159] on span "Parallax" at bounding box center [194, 153] width 37 height 13
click at [176, 169] on span "Nenhum" at bounding box center [196, 162] width 40 height 13
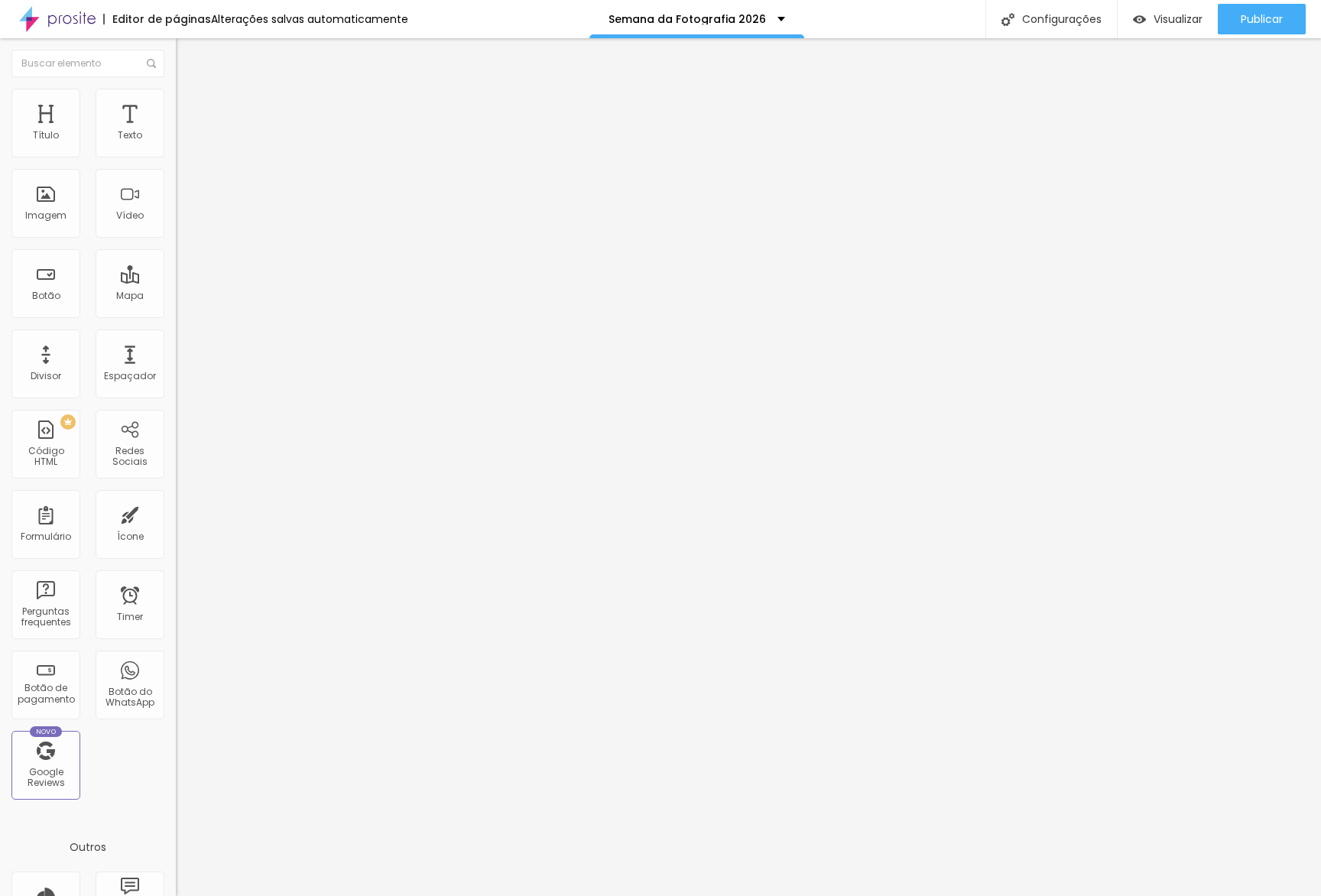
click at [189, 105] on span "Estilo" at bounding box center [201, 99] width 24 height 13
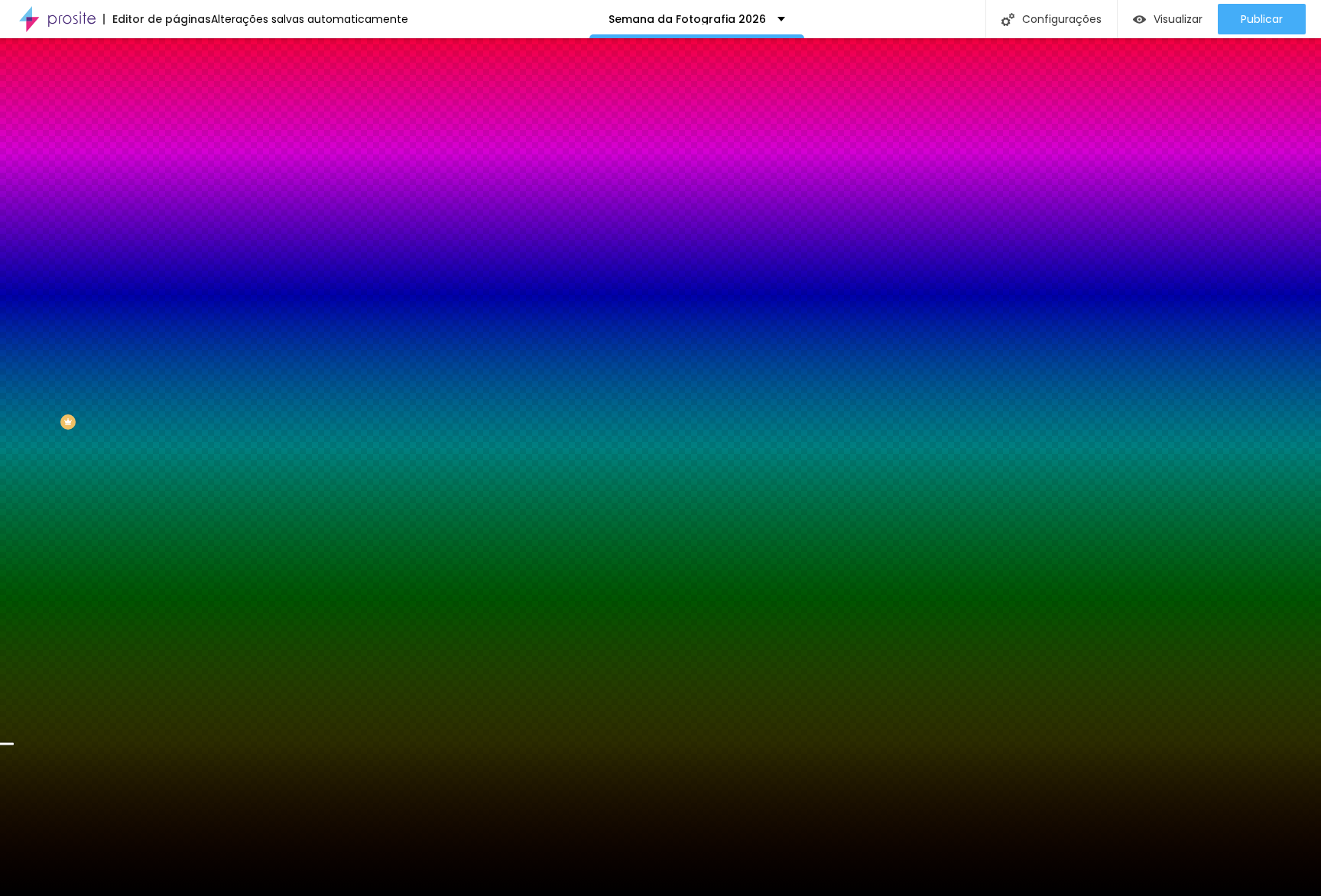
click at [176, 317] on button "button" at bounding box center [187, 309] width 22 height 16
drag, startPoint x: 313, startPoint y: 416, endPoint x: 321, endPoint y: 311, distance: 105.3
click at [314, 895] on div at bounding box center [660, 905] width 1321 height 0
click at [322, 895] on div at bounding box center [660, 896] width 1321 height 0
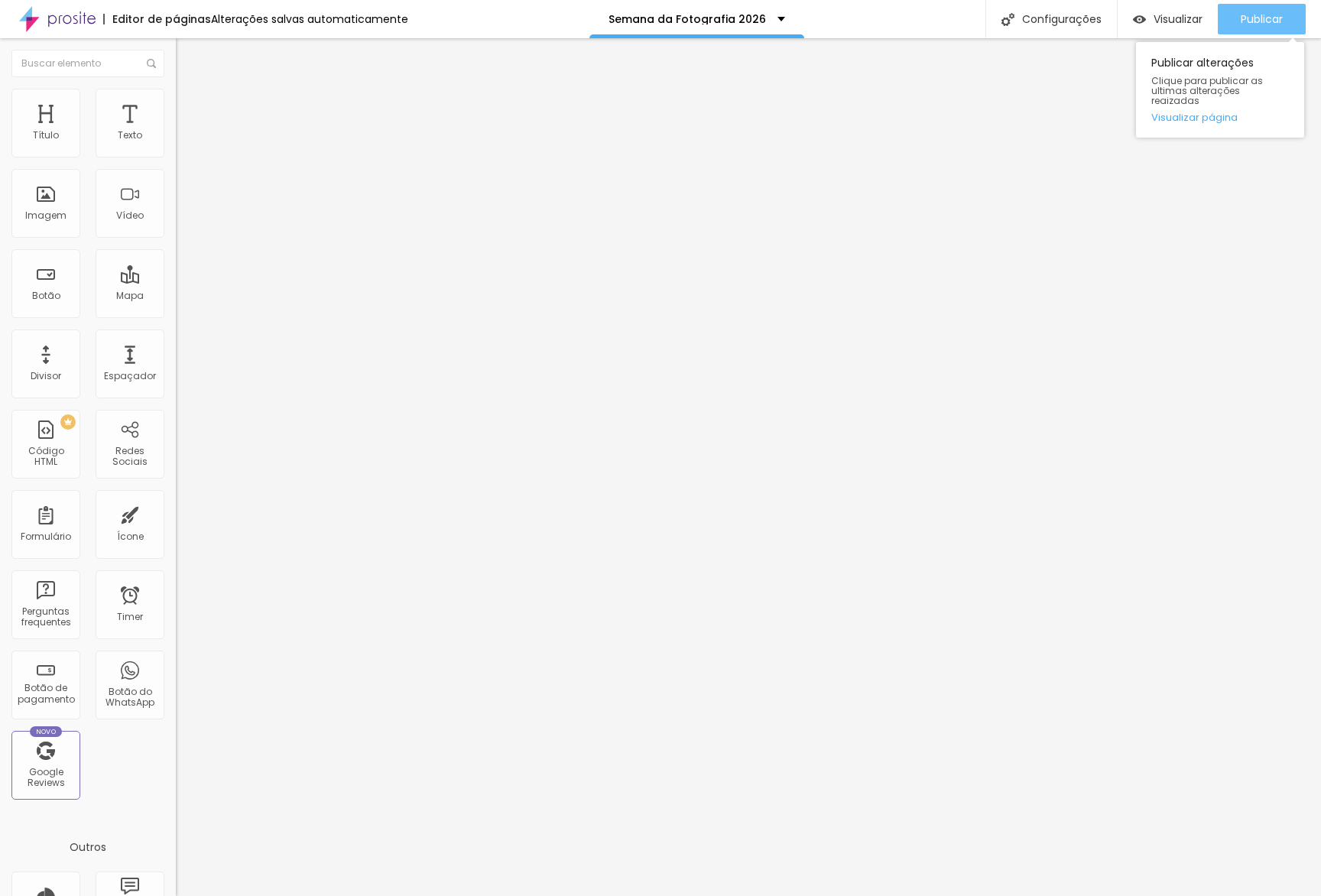
click at [1226, 17] on button "Publicar" at bounding box center [1262, 19] width 88 height 31
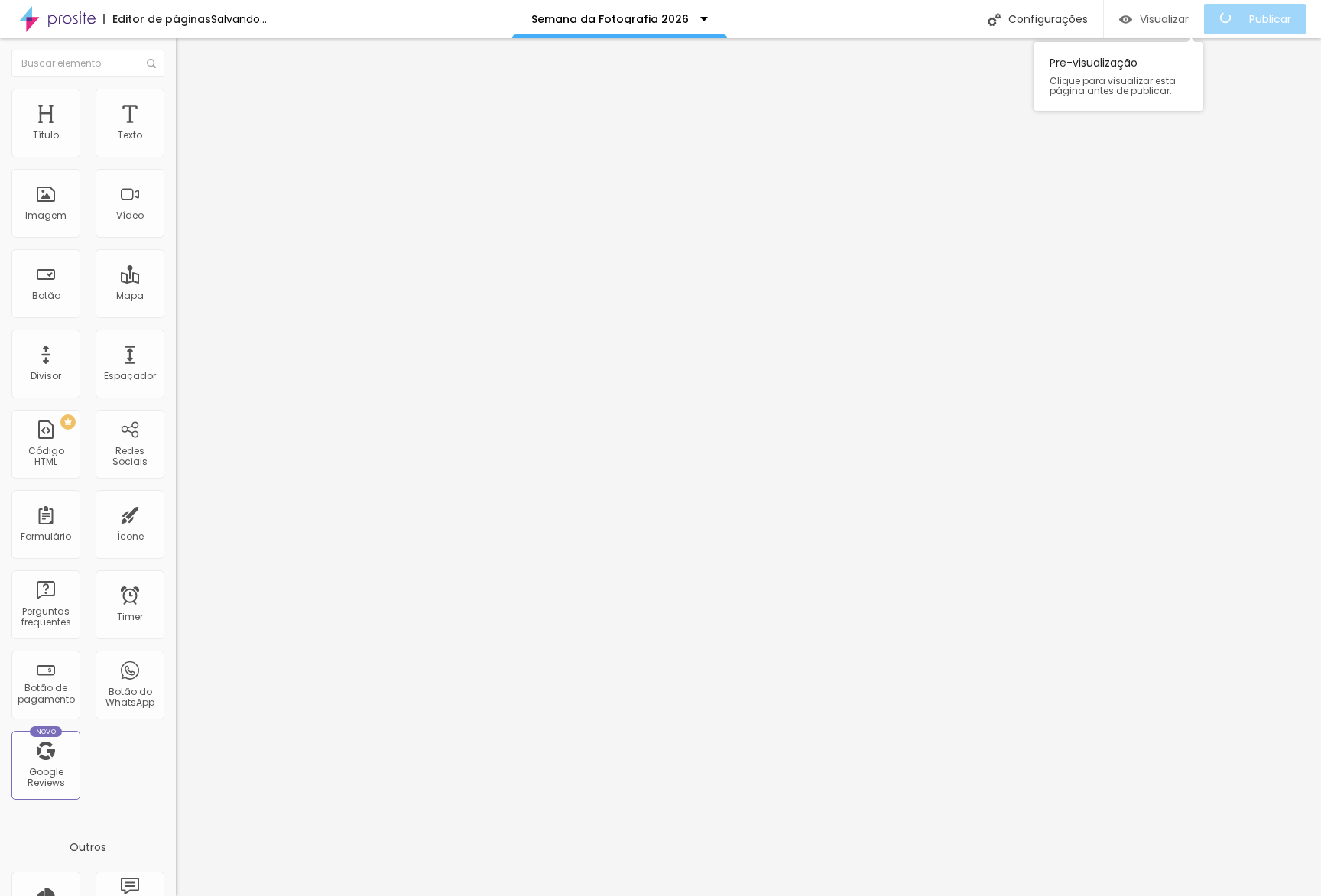
click at [1170, 21] on span "Visualizar" at bounding box center [1164, 19] width 49 height 12
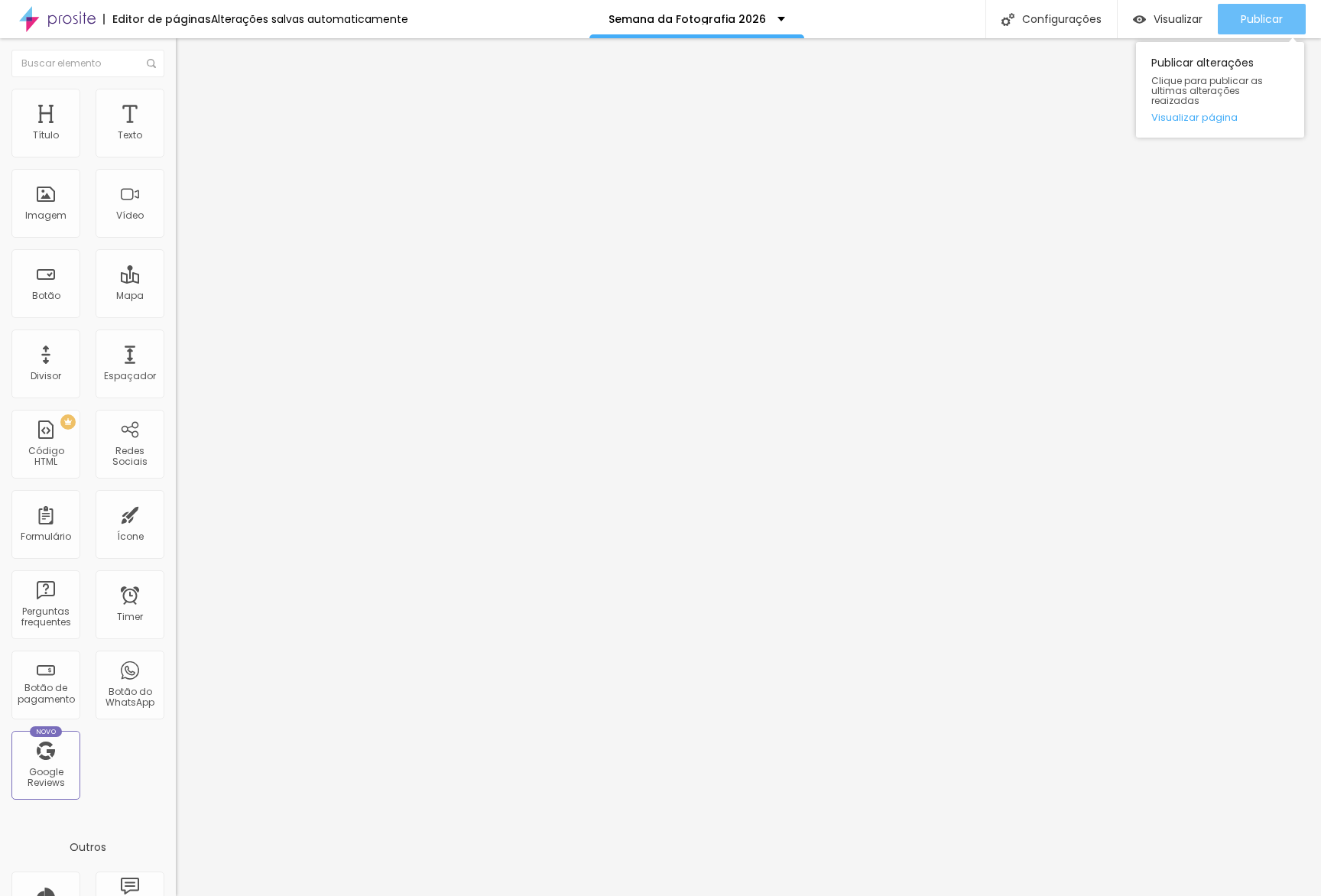
click at [1261, 14] on span "Publicar" at bounding box center [1261, 19] width 42 height 12
click at [1209, 112] on link "Visualizar página" at bounding box center [1220, 117] width 138 height 10
